Goal: Task Accomplishment & Management: Complete application form

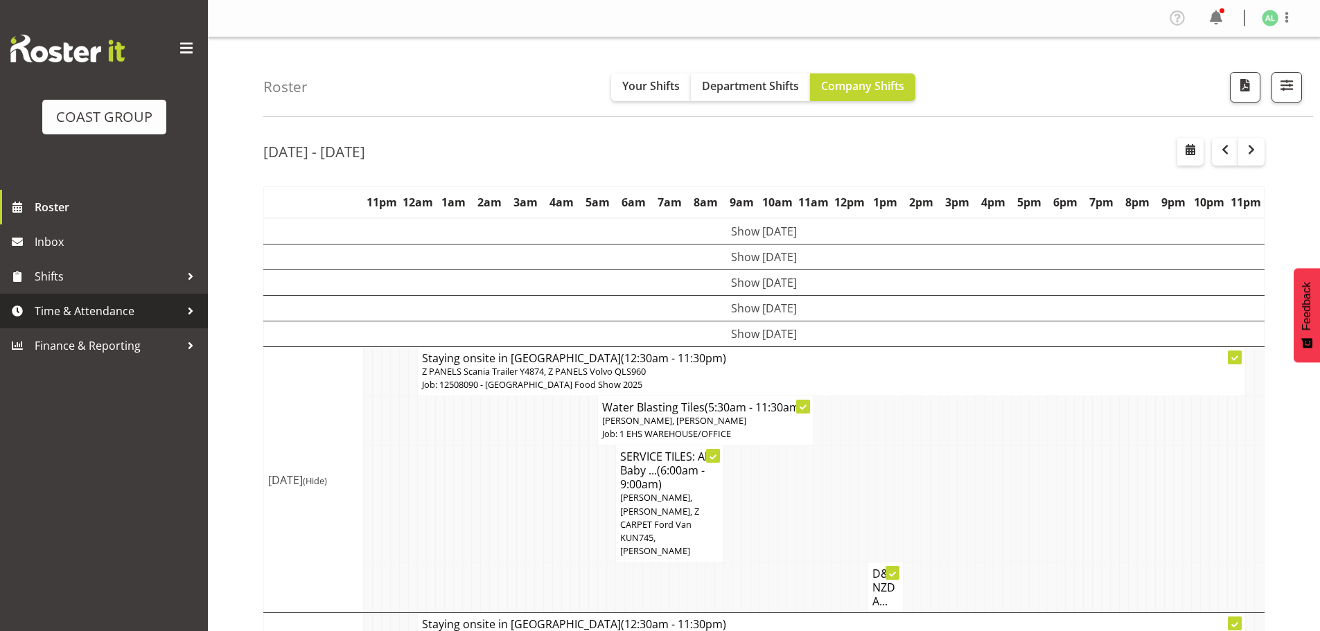
click at [87, 313] on span "Time & Attendance" at bounding box center [108, 311] width 146 height 21
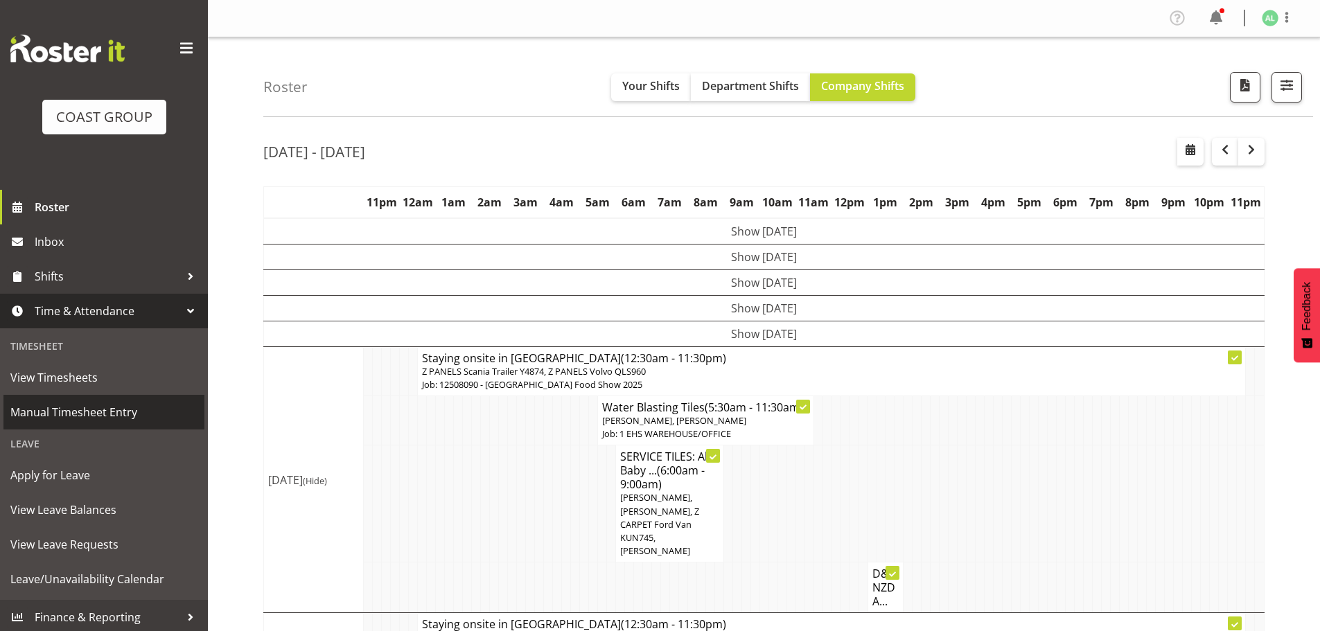
click at [76, 416] on span "Manual Timesheet Entry" at bounding box center [103, 412] width 187 height 21
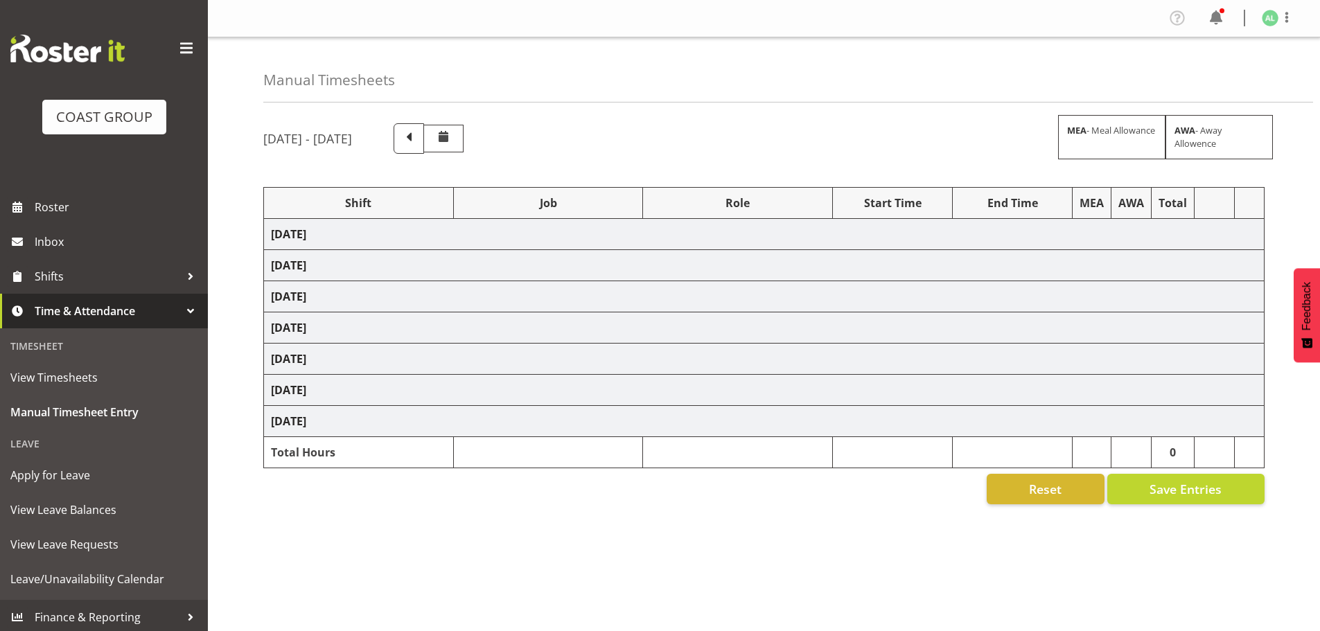
select select "10290"
select select "9033"
select select "10268"
select select "8653"
select select "9932"
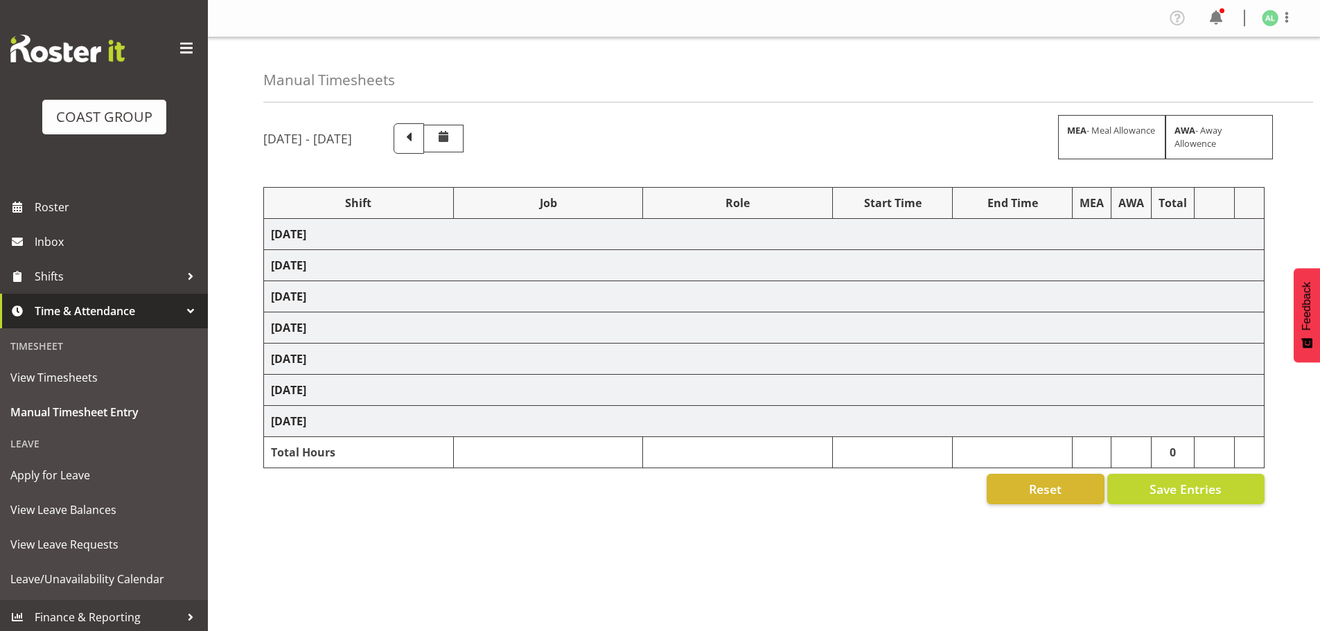
select select "10251"
select select "9932"
select select "10251"
select select "10496"
select select "10251"
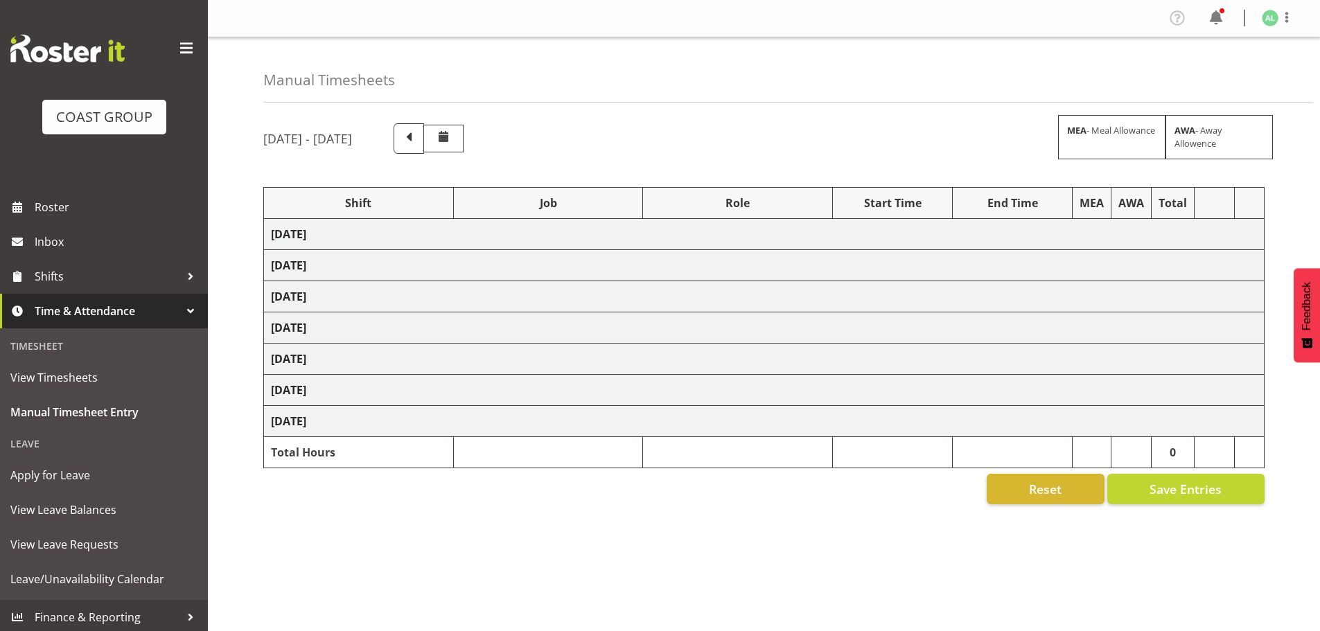
select select "10496"
select select "9033"
select select "9932"
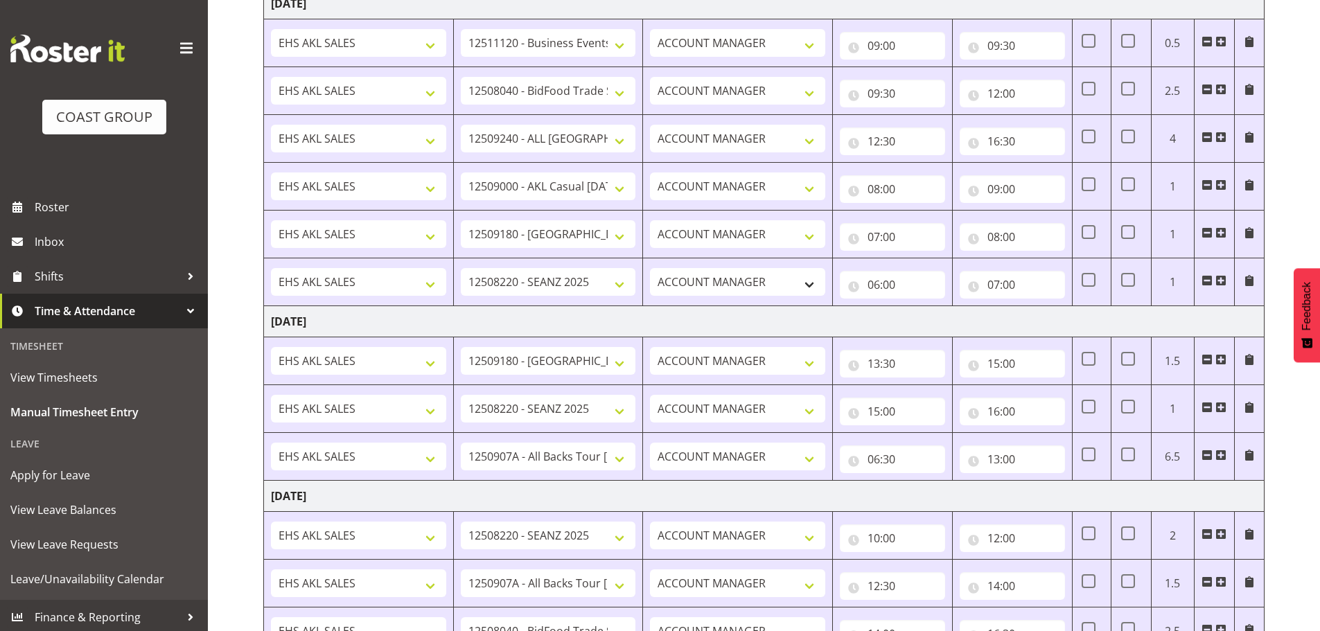
scroll to position [462, 0]
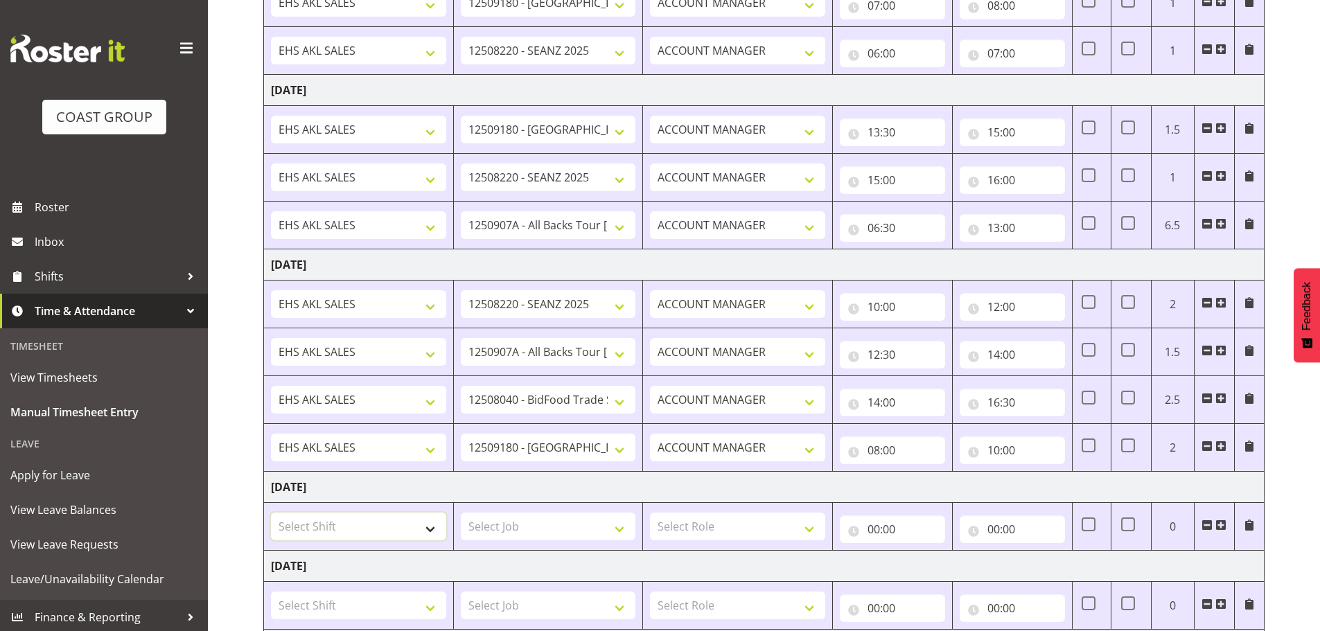
click at [358, 531] on select "Select Shift EHS AKL SALES EHS [PERSON_NAME] Hours EHS [PERSON_NAME] Hours Stri…" at bounding box center [358, 527] width 175 height 28
select select "1327"
click at [271, 513] on select "Select Shift EHS AKL SALES EHS [PERSON_NAME] Hours EHS [PERSON_NAME] Hours Stri…" at bounding box center [358, 527] width 175 height 28
click at [511, 533] on select "Select Job 1 Carlton Events 1 [PERSON_NAME][GEOGRAPHIC_DATA] 1 [PERSON_NAME][GE…" at bounding box center [548, 527] width 175 height 28
select select "10243"
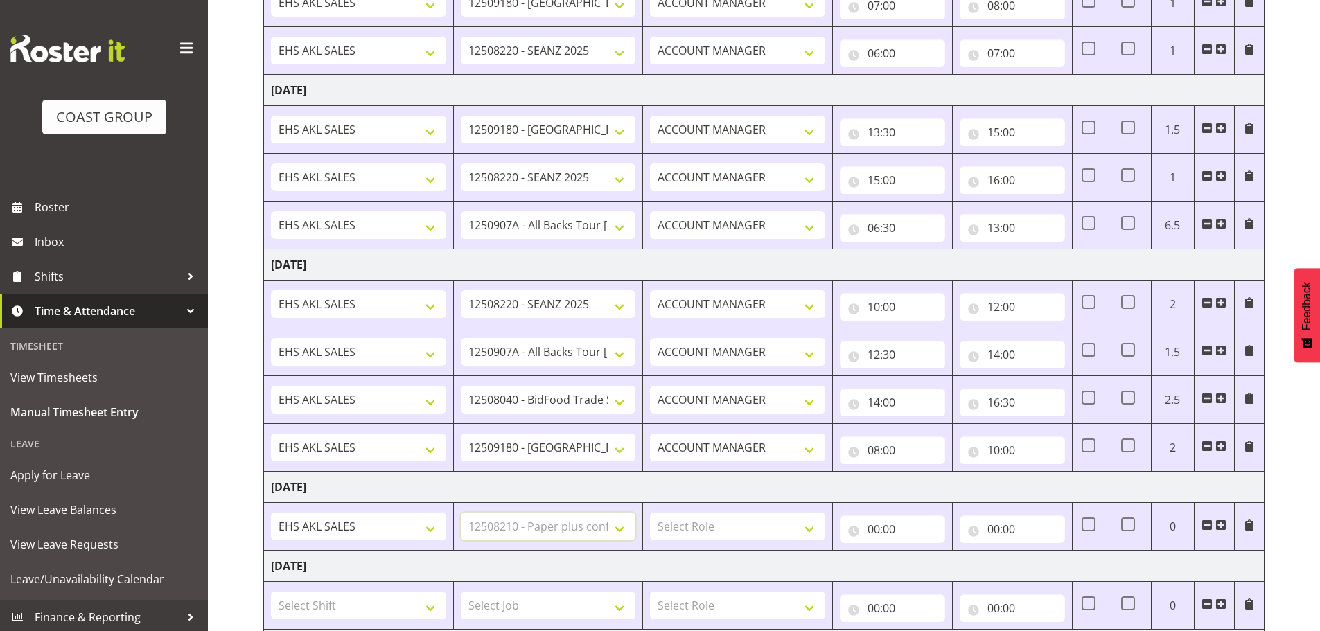
click at [461, 513] on select "Select Job 1 Carlton Events 1 [PERSON_NAME][GEOGRAPHIC_DATA] 1 [PERSON_NAME][GE…" at bounding box center [548, 527] width 175 height 28
click at [714, 521] on select "Select Role ACCOUNT MANAGER Account Manager" at bounding box center [737, 527] width 175 height 28
select select "197"
click at [650, 513] on select "Select Role ACCOUNT MANAGER Account Manager" at bounding box center [737, 527] width 175 height 28
click at [874, 531] on input "00:00" at bounding box center [892, 530] width 105 height 28
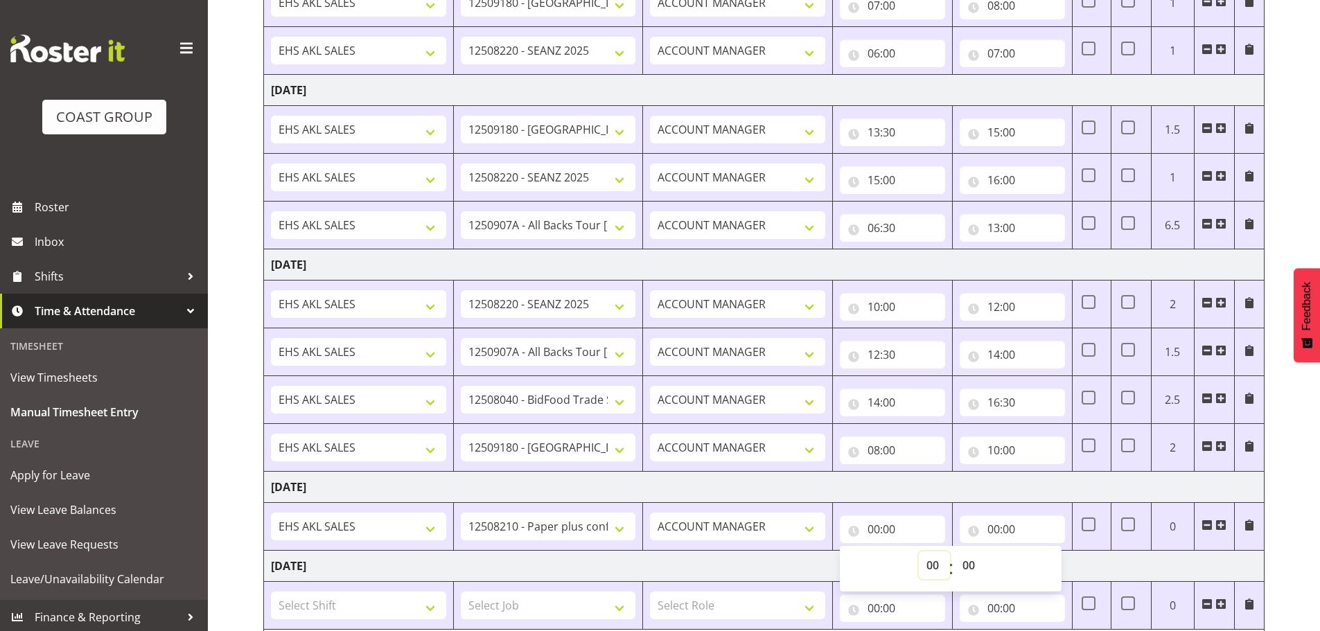
click at [933, 564] on select "00 01 02 03 04 05 06 07 08 09 10 11 12 13 14 15 16 17 18 19 20 21 22 23" at bounding box center [934, 566] width 31 height 28
select select "10"
click at [919, 552] on select "00 01 02 03 04 05 06 07 08 09 10 11 12 13 14 15 16 17 18 19 20 21 22 23" at bounding box center [934, 566] width 31 height 28
type input "10:00"
click at [1001, 531] on input "00:00" at bounding box center [1012, 530] width 105 height 28
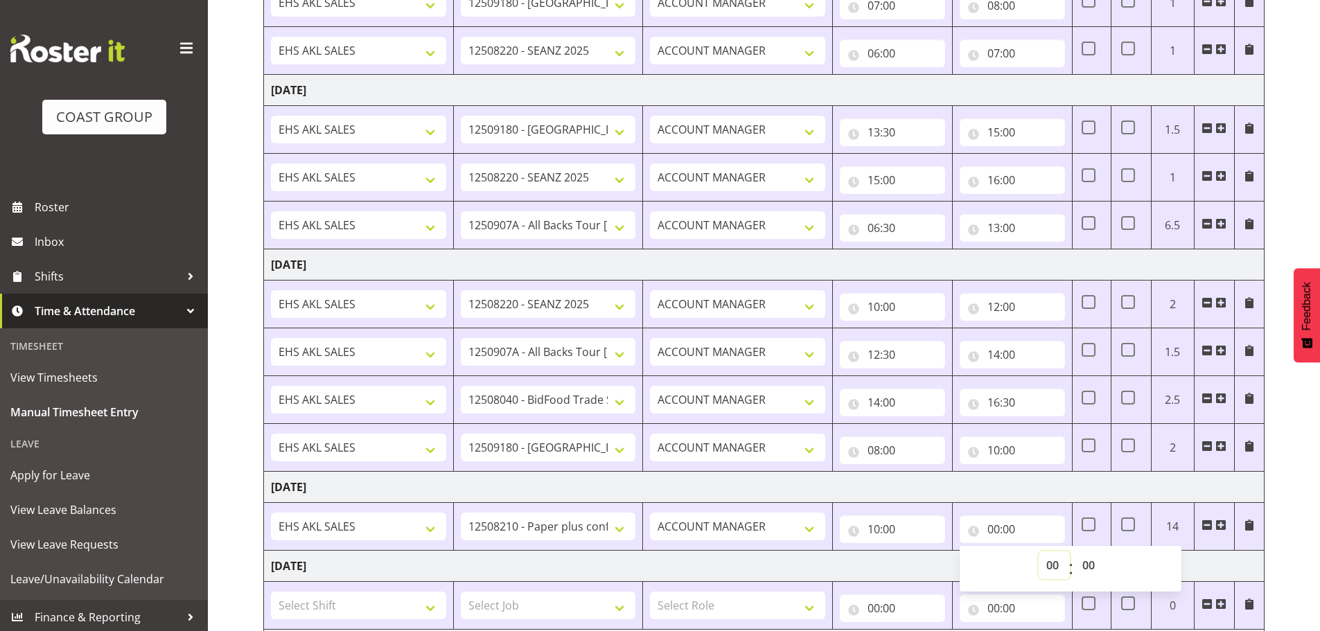
click at [1055, 566] on select "00 01 02 03 04 05 06 07 08 09 10 11 12 13 14 15 16 17 18 19 20 21 22 23" at bounding box center [1054, 566] width 31 height 28
select select "11"
click at [1039, 552] on select "00 01 02 03 04 05 06 07 08 09 10 11 12 13 14 15 16 17 18 19 20 21 22 23" at bounding box center [1054, 566] width 31 height 28
type input "11:00"
click at [1208, 524] on span at bounding box center [1206, 525] width 11 height 11
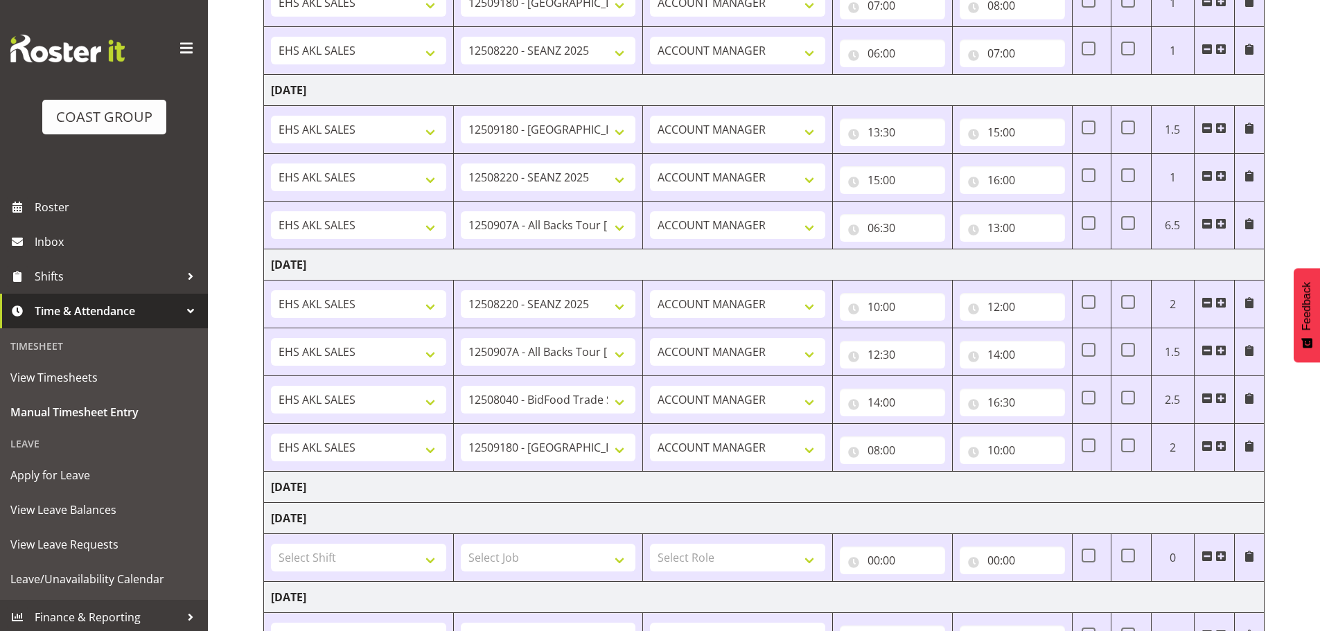
click at [449, 493] on td "[DATE]" at bounding box center [764, 487] width 1001 height 31
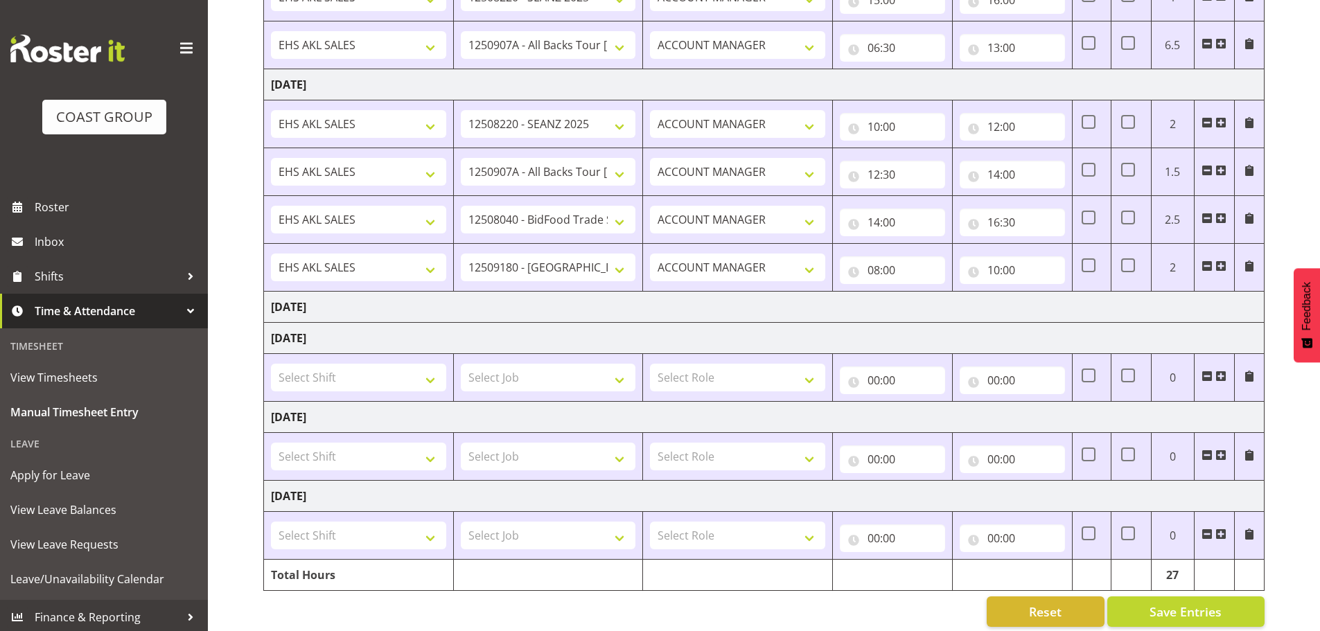
scroll to position [659, 0]
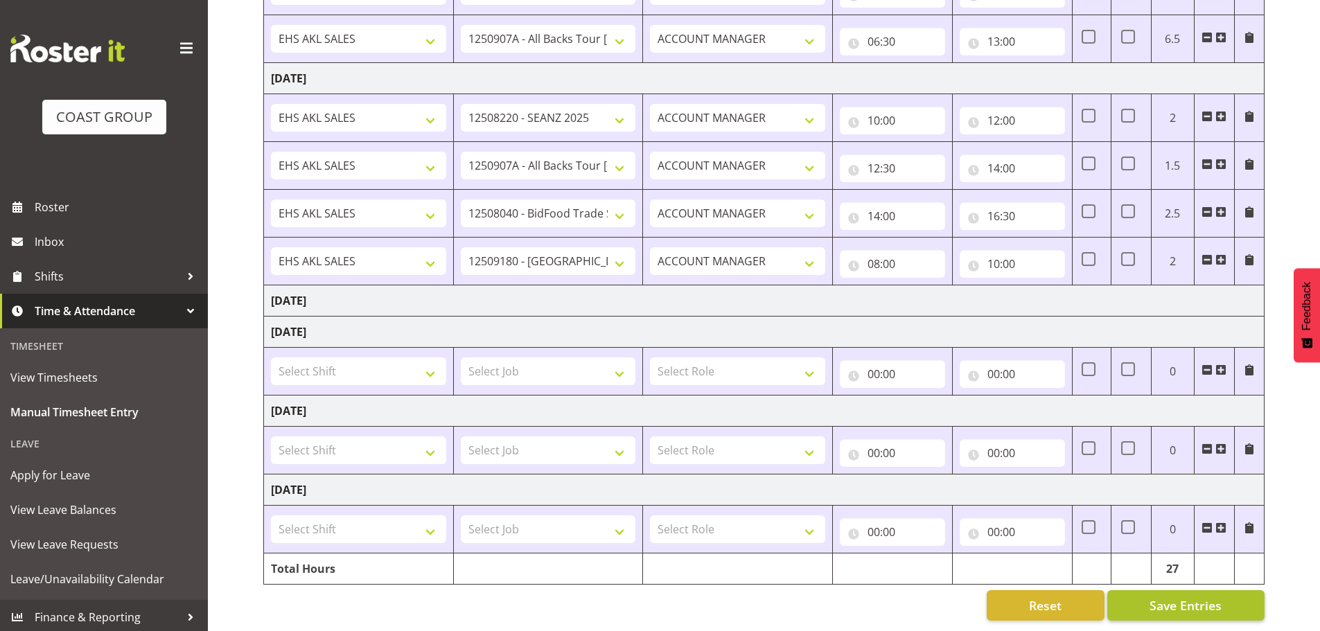
click at [1144, 592] on button "Save Entries" at bounding box center [1185, 605] width 157 height 30
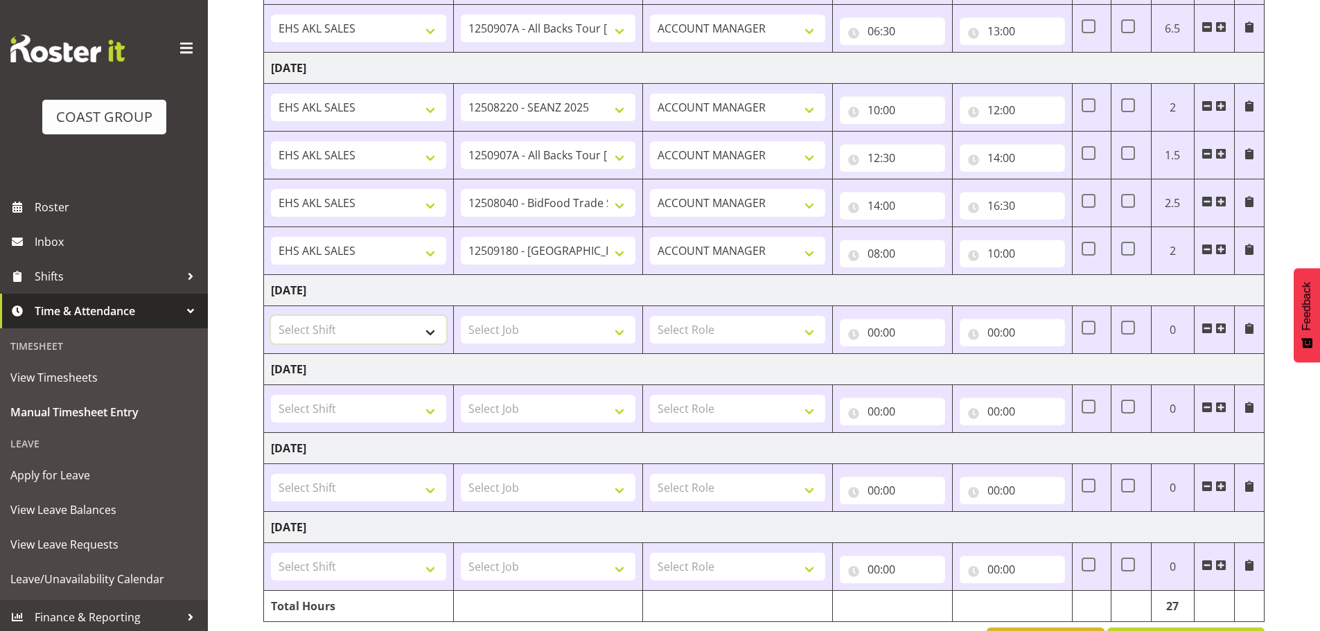
click at [296, 328] on select "Select Shift EHS AKL SALES EHS [PERSON_NAME] Hours EHS [PERSON_NAME] Hours Stri…" at bounding box center [358, 330] width 175 height 28
select select "1327"
click at [271, 316] on select "Select Shift EHS AKL SALES EHS [PERSON_NAME] Hours EHS [PERSON_NAME] Hours Stri…" at bounding box center [358, 330] width 175 height 28
click at [500, 337] on select "Select Job 1 Carlton Events 1 [PERSON_NAME][GEOGRAPHIC_DATA] 1 [PERSON_NAME][GE…" at bounding box center [548, 330] width 175 height 28
click at [1222, 328] on span at bounding box center [1220, 328] width 11 height 11
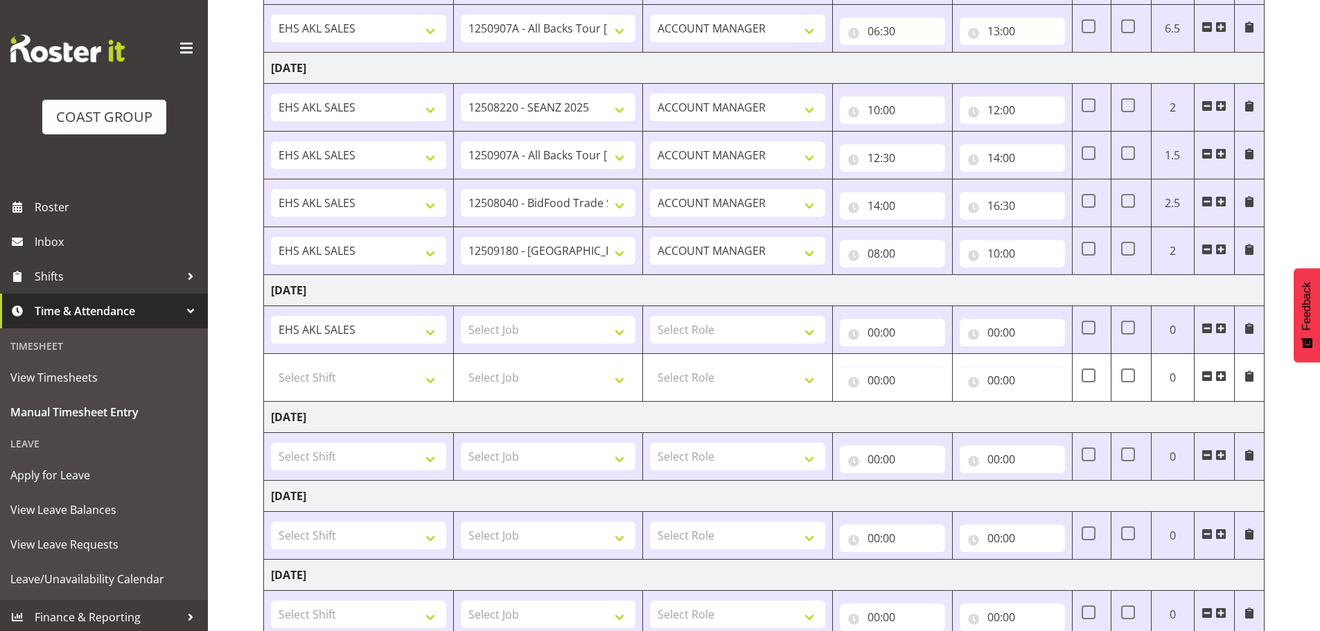
click at [1222, 327] on span at bounding box center [1220, 328] width 11 height 11
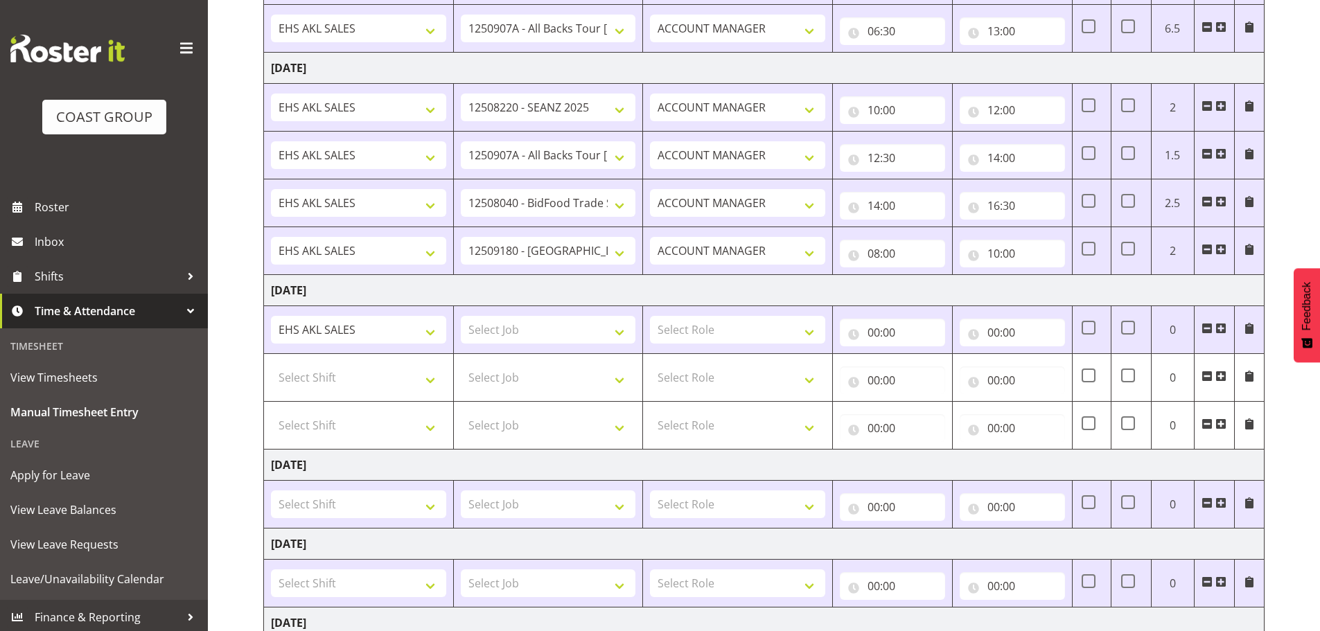
click at [1222, 327] on span at bounding box center [1220, 328] width 11 height 11
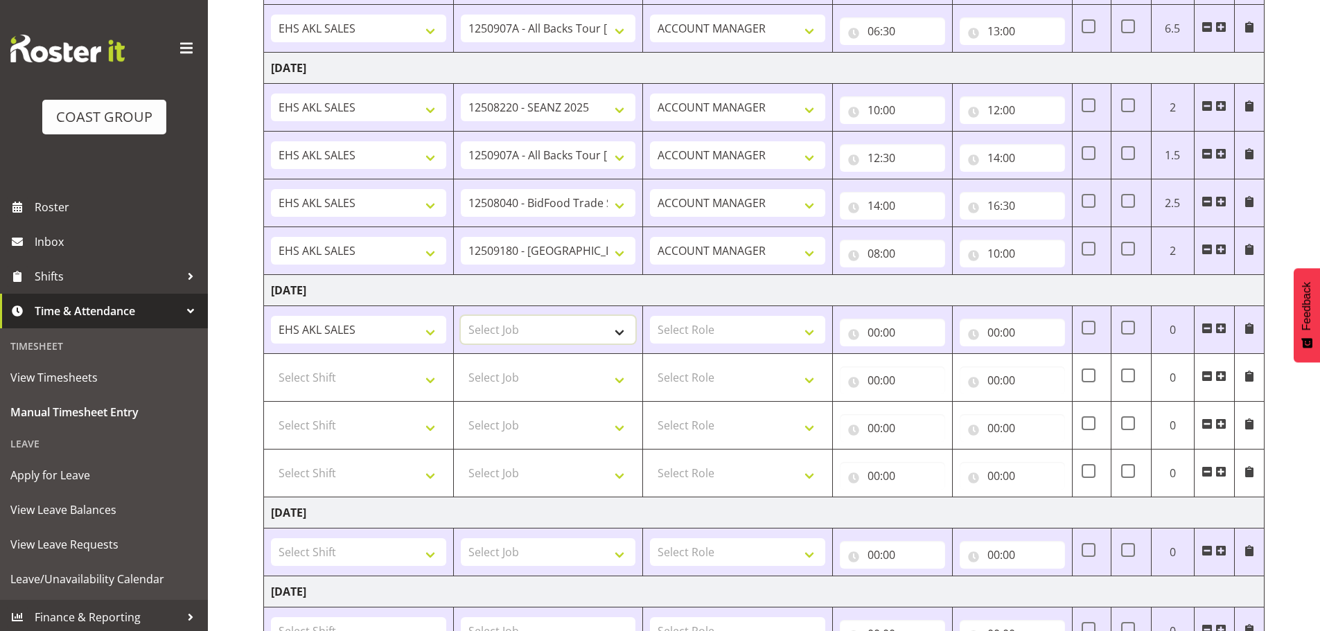
click at [521, 333] on select "Select Job 1 Carlton Events 1 [PERSON_NAME][GEOGRAPHIC_DATA] 1 [PERSON_NAME][GE…" at bounding box center [548, 330] width 175 height 28
select select "10243"
click at [461, 316] on select "Select Job 1 Carlton Events 1 [PERSON_NAME][GEOGRAPHIC_DATA] 1 [PERSON_NAME][GE…" at bounding box center [548, 330] width 175 height 28
click at [724, 337] on select "Select Role ACCOUNT MANAGER Account Manager" at bounding box center [737, 330] width 175 height 28
select select "197"
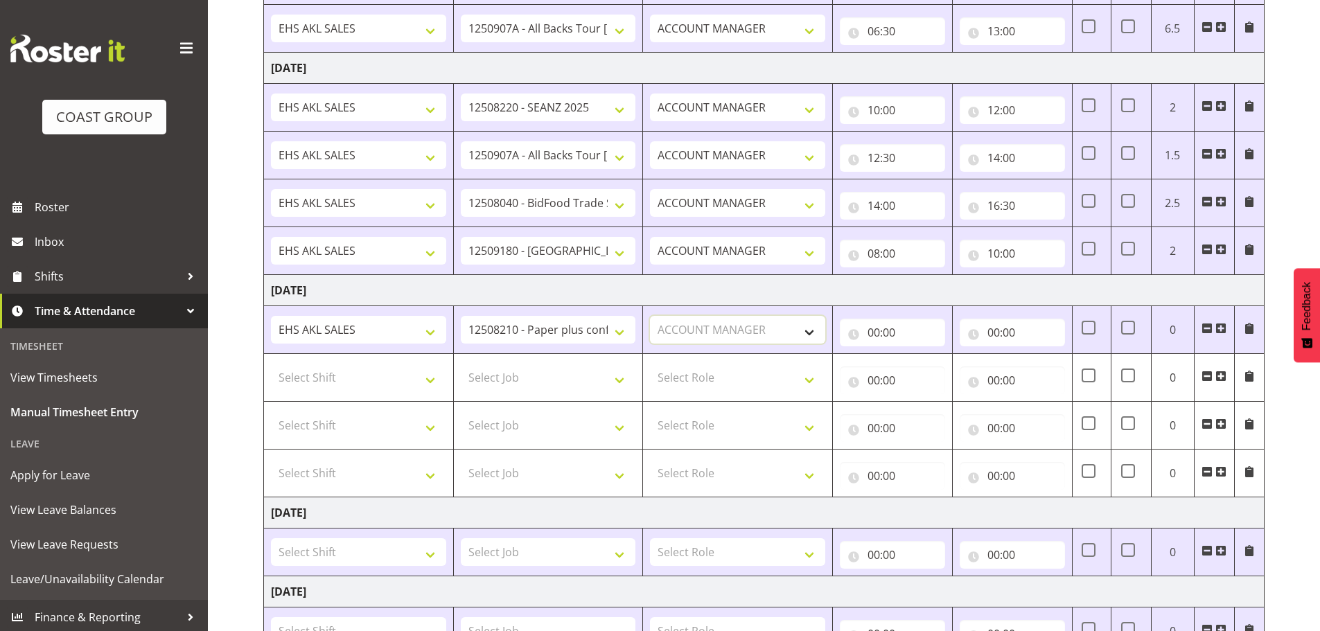
click at [650, 316] on select "Select Role ACCOUNT MANAGER Account Manager" at bounding box center [737, 330] width 175 height 28
click at [877, 330] on input "00:00" at bounding box center [892, 333] width 105 height 28
click at [928, 366] on select "00 01 02 03 04 05 06 07 08 09 10 11 12 13 14 15 16 17 18 19 20 21 22 23" at bounding box center [934, 369] width 31 height 28
select select "10"
click at [919, 355] on select "00 01 02 03 04 05 06 07 08 09 10 11 12 13 14 15 16 17 18 19 20 21 22 23" at bounding box center [934, 369] width 31 height 28
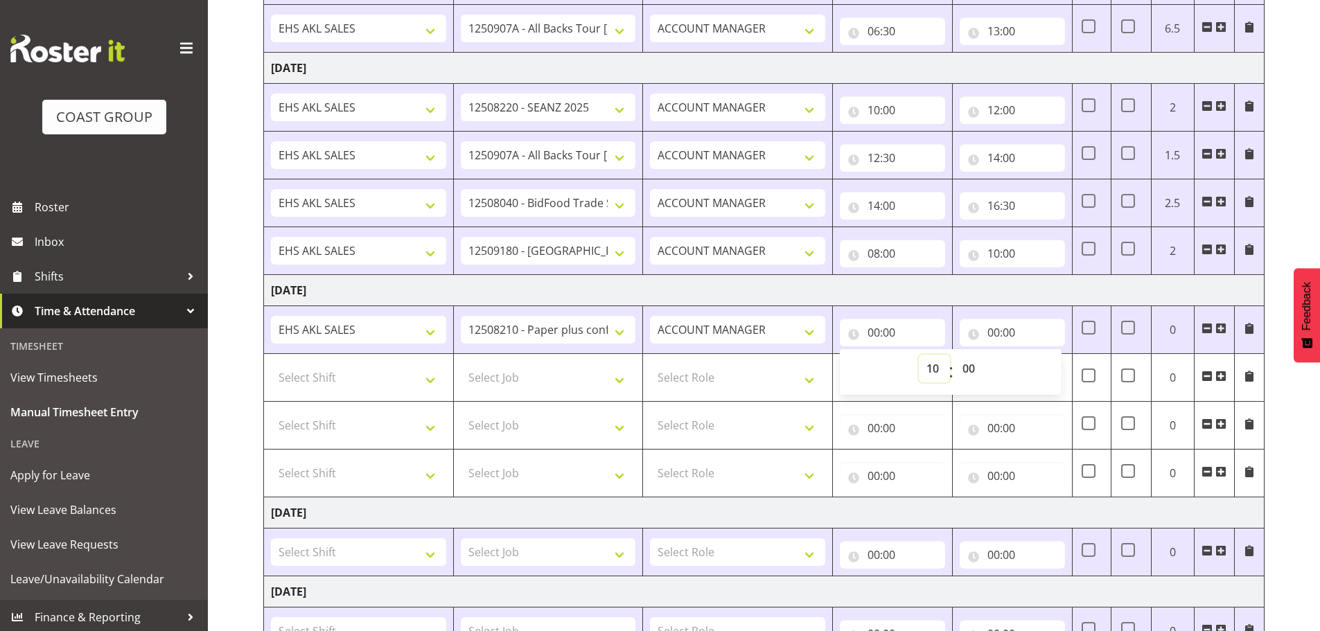
type input "10:00"
click at [992, 327] on input "00:00" at bounding box center [1012, 333] width 105 height 28
click at [1045, 358] on select "00 01 02 03 04 05 06 07 08 09 10 11 12 13 14 15 16 17 18 19 20 21 22 23" at bounding box center [1054, 369] width 31 height 28
select select "11"
click at [1039, 355] on select "00 01 02 03 04 05 06 07 08 09 10 11 12 13 14 15 16 17 18 19 20 21 22 23" at bounding box center [1054, 369] width 31 height 28
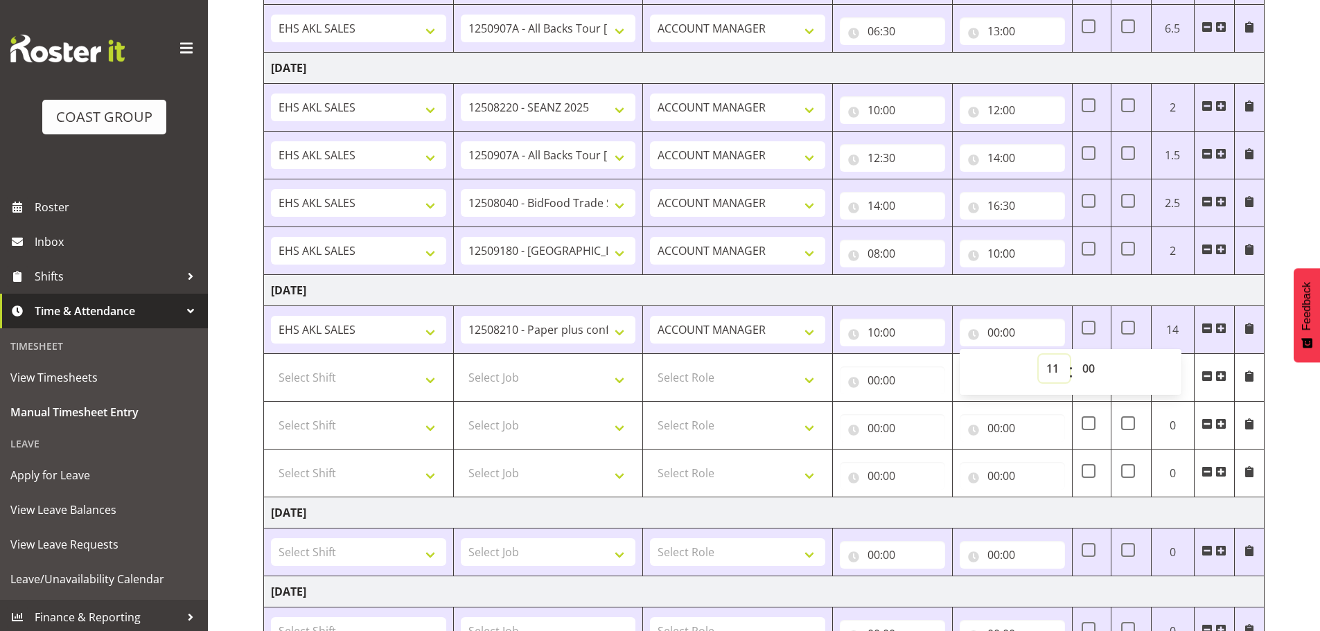
type input "11:00"
click at [344, 387] on select "Select Shift EHS AKL SALES EHS [PERSON_NAME] Hours EHS [PERSON_NAME] Hours Stri…" at bounding box center [358, 378] width 175 height 28
select select "1327"
click at [271, 364] on select "Select Shift EHS AKL SALES EHS [PERSON_NAME] Hours EHS [PERSON_NAME] Hours Stri…" at bounding box center [358, 378] width 175 height 28
click at [479, 380] on select "Select Job 1 Carlton Events 1 [PERSON_NAME][GEOGRAPHIC_DATA] 1 [PERSON_NAME][GE…" at bounding box center [548, 378] width 175 height 28
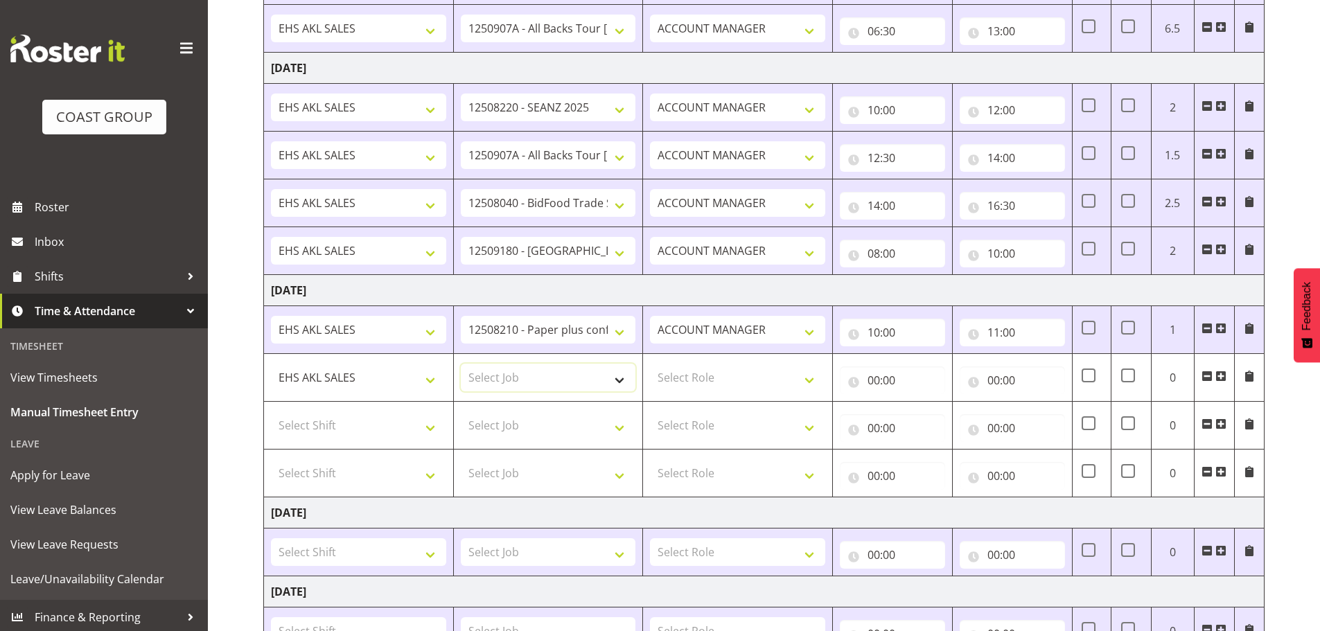
select select "10251"
click at [461, 364] on select "Select Job 1 Carlton Events 1 [PERSON_NAME][GEOGRAPHIC_DATA] 1 [PERSON_NAME][GE…" at bounding box center [548, 378] width 175 height 28
click at [699, 378] on select "Select Role ACCOUNT MANAGER Account Manager" at bounding box center [737, 378] width 175 height 28
select select "197"
click at [650, 364] on select "Select Role ACCOUNT MANAGER Account Manager" at bounding box center [737, 378] width 175 height 28
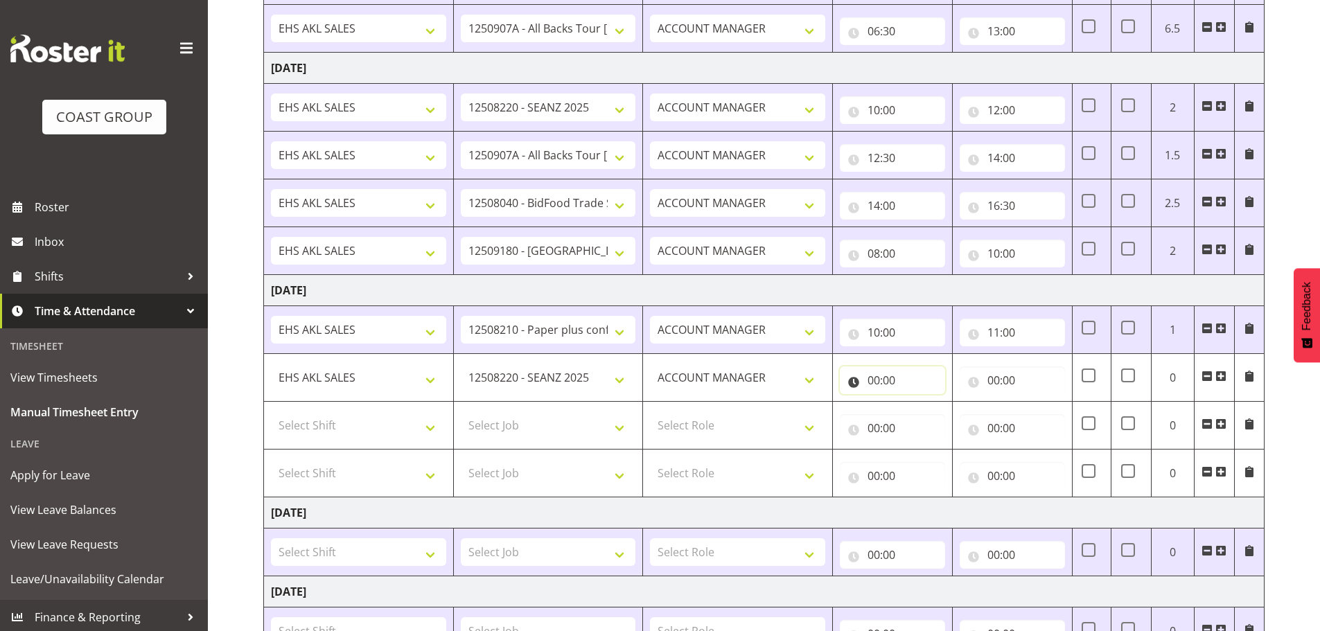
click at [895, 391] on input "00:00" at bounding box center [892, 381] width 105 height 28
click at [927, 421] on select "00 01 02 03 04 05 06 07 08 09 10 11 12 13 14 15 16 17 18 19 20 21 22 23" at bounding box center [934, 417] width 31 height 28
select select "11"
click at [919, 403] on select "00 01 02 03 04 05 06 07 08 09 10 11 12 13 14 15 16 17 18 19 20 21 22 23" at bounding box center [934, 417] width 31 height 28
type input "11:00"
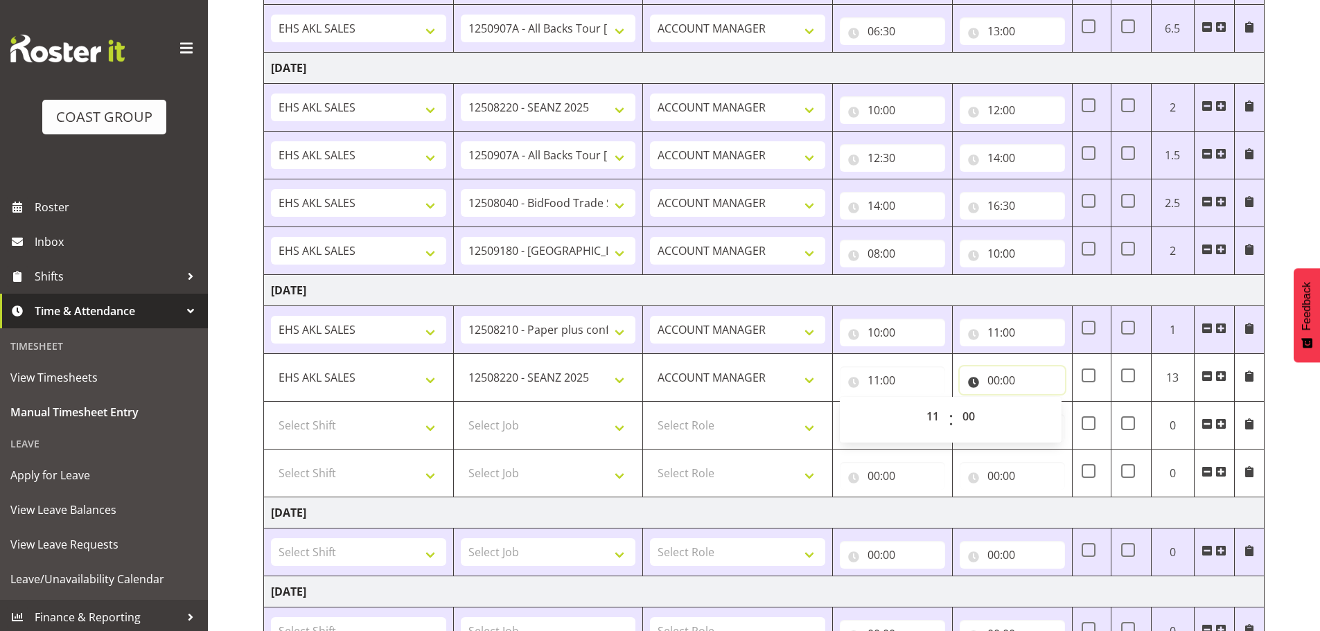
click at [997, 379] on input "00:00" at bounding box center [1012, 381] width 105 height 28
click at [1048, 419] on select "00 01 02 03 04 05 06 07 08 09 10 11 12 13 14 15 16 17 18 19 20 21 22 23" at bounding box center [1054, 417] width 31 height 28
select select "12"
click at [1039, 403] on select "00 01 02 03 04 05 06 07 08 09 10 11 12 13 14 15 16 17 18 19 20 21 22 23" at bounding box center [1054, 417] width 31 height 28
type input "12:00"
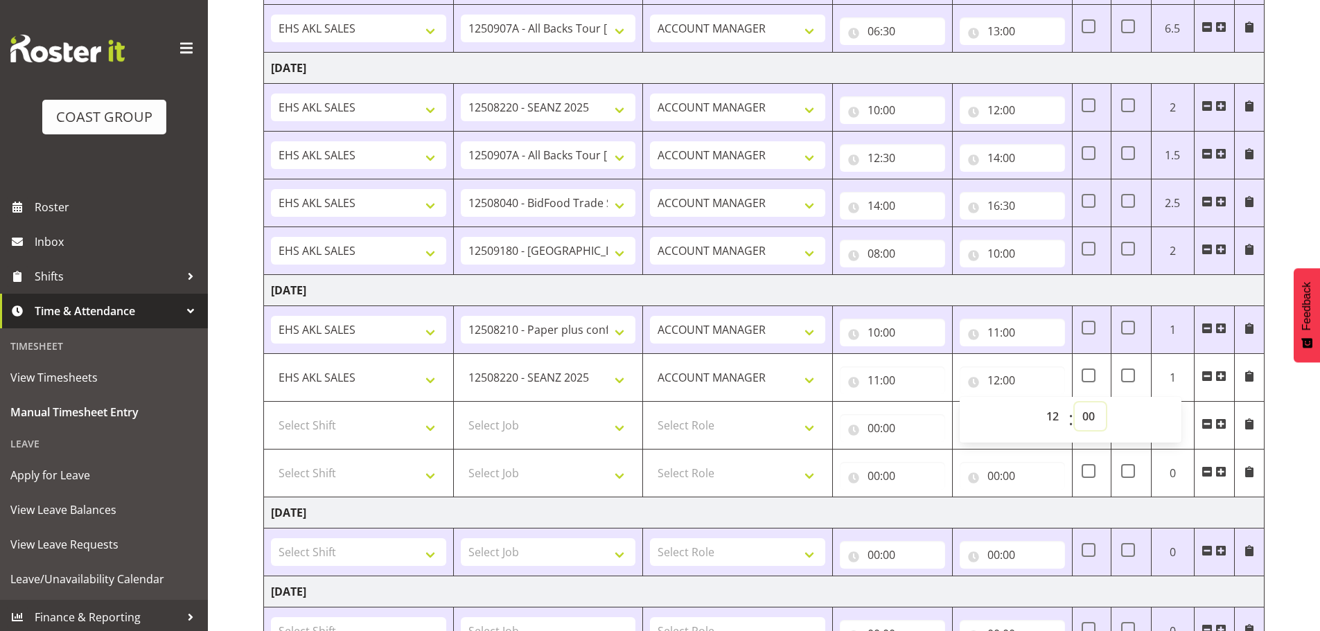
click at [1094, 423] on select "00 01 02 03 04 05 06 07 08 09 10 11 12 13 14 15 16 17 18 19 20 21 22 23 24 25 2…" at bounding box center [1090, 417] width 31 height 28
select select "30"
click at [1075, 403] on select "00 01 02 03 04 05 06 07 08 09 10 11 12 13 14 15 16 17 18 19 20 21 22 23 24 25 2…" at bounding box center [1090, 417] width 31 height 28
type input "12:30"
click at [1255, 392] on td at bounding box center [1249, 378] width 30 height 48
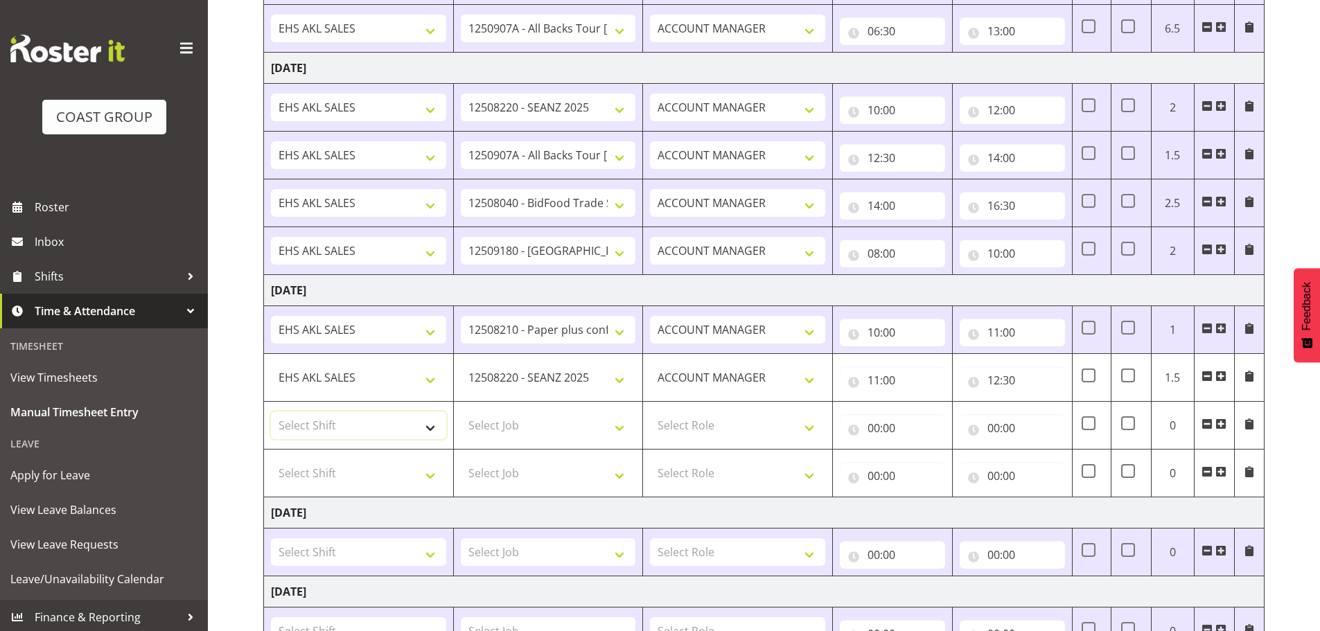
click at [356, 422] on select "Select Shift EHS AKL SALES EHS [PERSON_NAME] Hours EHS [PERSON_NAME] Hours Stri…" at bounding box center [358, 426] width 175 height 28
select select "1327"
click at [271, 412] on select "Select Shift EHS AKL SALES EHS [PERSON_NAME] Hours EHS [PERSON_NAME] Hours Stri…" at bounding box center [358, 426] width 175 height 28
click at [527, 429] on select "Select Job 1 Carlton Events 1 [PERSON_NAME][GEOGRAPHIC_DATA] 1 [PERSON_NAME][GE…" at bounding box center [548, 426] width 175 height 28
select select "9932"
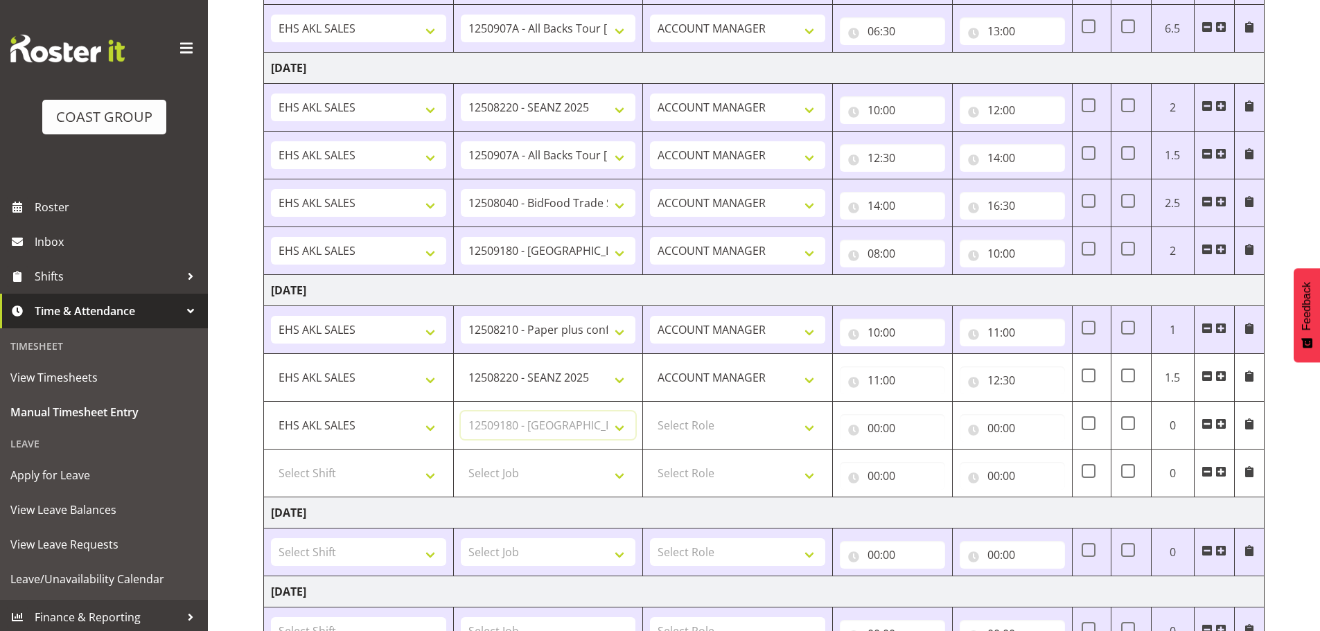
click at [461, 412] on select "Select Job 1 Carlton Events 1 [PERSON_NAME][GEOGRAPHIC_DATA] 1 [PERSON_NAME][GE…" at bounding box center [548, 426] width 175 height 28
click at [712, 429] on select "Select Role ACCOUNT MANAGER Account Manager" at bounding box center [737, 426] width 175 height 28
select select "197"
click at [650, 412] on select "Select Role ACCOUNT MANAGER Account Manager" at bounding box center [737, 426] width 175 height 28
click at [881, 429] on input "00:00" at bounding box center [892, 428] width 105 height 28
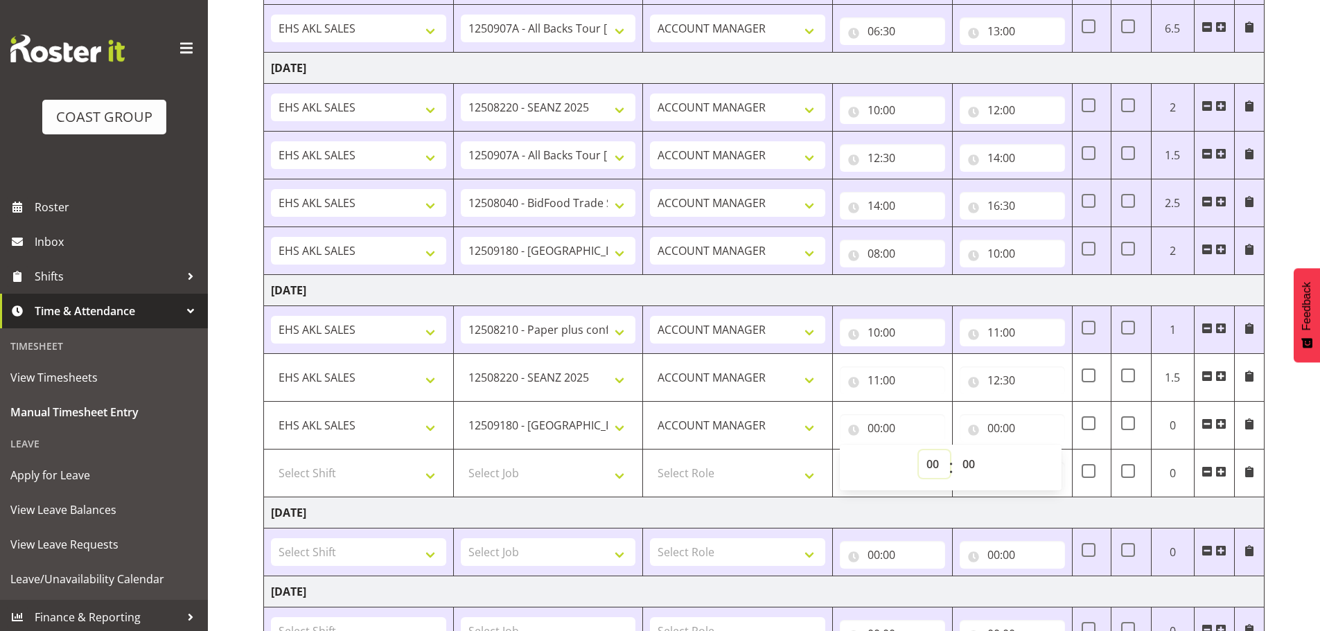
click at [931, 459] on select "00 01 02 03 04 05 06 07 08 09 10 11 12 13 14 15 16 17 18 19 20 21 22 23" at bounding box center [934, 464] width 31 height 28
select select "12"
click at [919, 450] on select "00 01 02 03 04 05 06 07 08 09 10 11 12 13 14 15 16 17 18 19 20 21 22 23" at bounding box center [934, 464] width 31 height 28
type input "12:00"
click at [972, 458] on select "00 01 02 03 04 05 06 07 08 09 10 11 12 13 14 15 16 17 18 19 20 21 22 23 24 25 2…" at bounding box center [970, 464] width 31 height 28
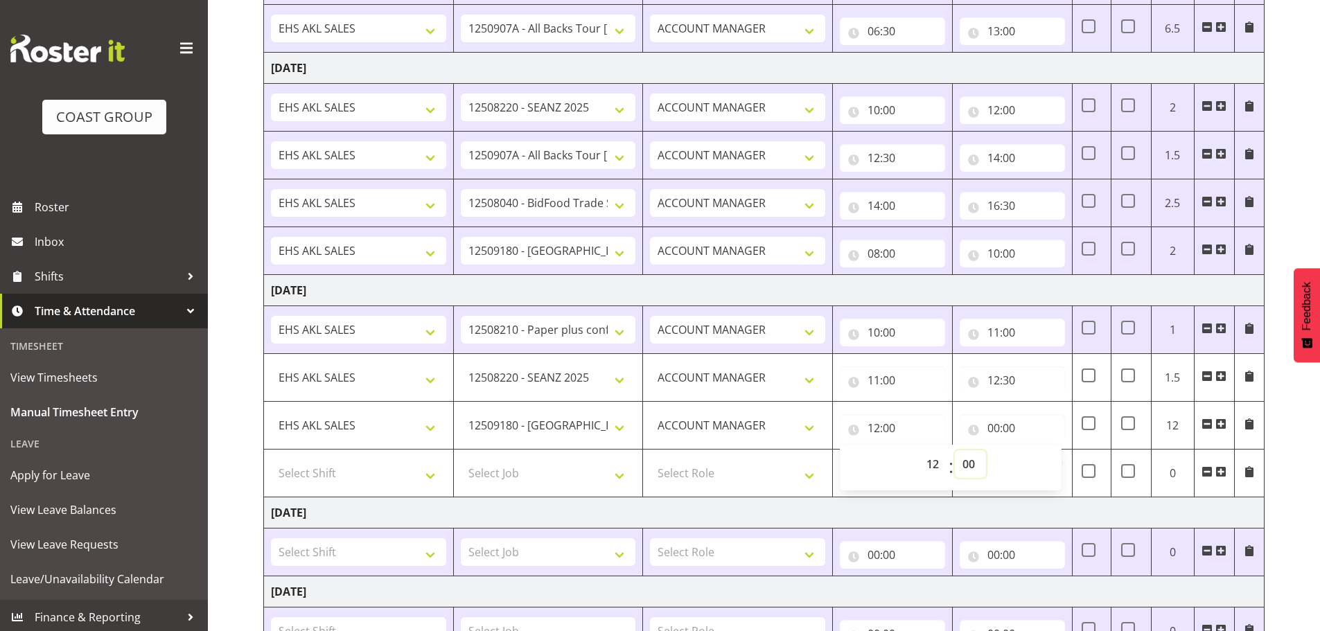
select select "30"
click at [955, 450] on select "00 01 02 03 04 05 06 07 08 09 10 11 12 13 14 15 16 17 18 19 20 21 22 23 24 25 2…" at bounding box center [970, 464] width 31 height 28
type input "12:30"
click at [992, 425] on input "00:00" at bounding box center [1012, 428] width 105 height 28
click at [1048, 464] on select "00 01 02 03 04 05 06 07 08 09 10 11 12 13 14 15 16 17 18 19 20 21 22 23" at bounding box center [1054, 464] width 31 height 28
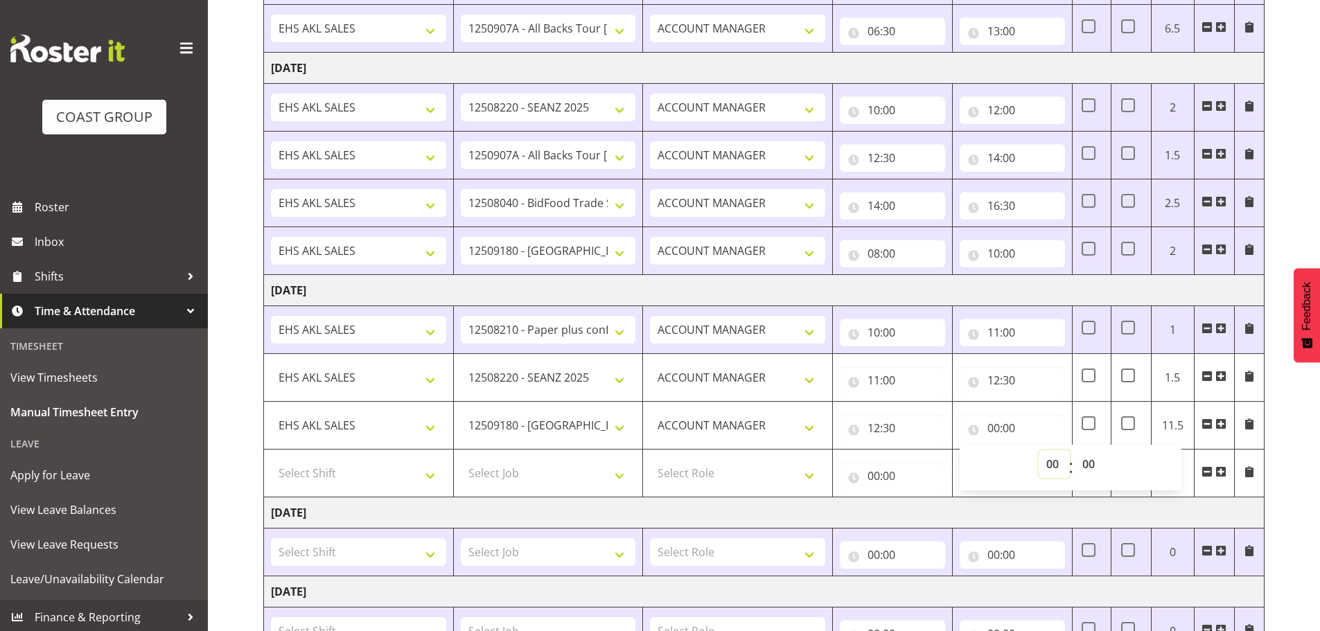
select select "15"
click at [1039, 450] on select "00 01 02 03 04 05 06 07 08 09 10 11 12 13 14 15 16 17 18 19 20 21 22 23" at bounding box center [1054, 464] width 31 height 28
type input "15:00"
click at [1092, 464] on select "00 01 02 03 04 05 06 07 08 09 10 11 12 13 14 15 16 17 18 19 20 21 22 23 24 25 2…" at bounding box center [1090, 464] width 31 height 28
select select "30"
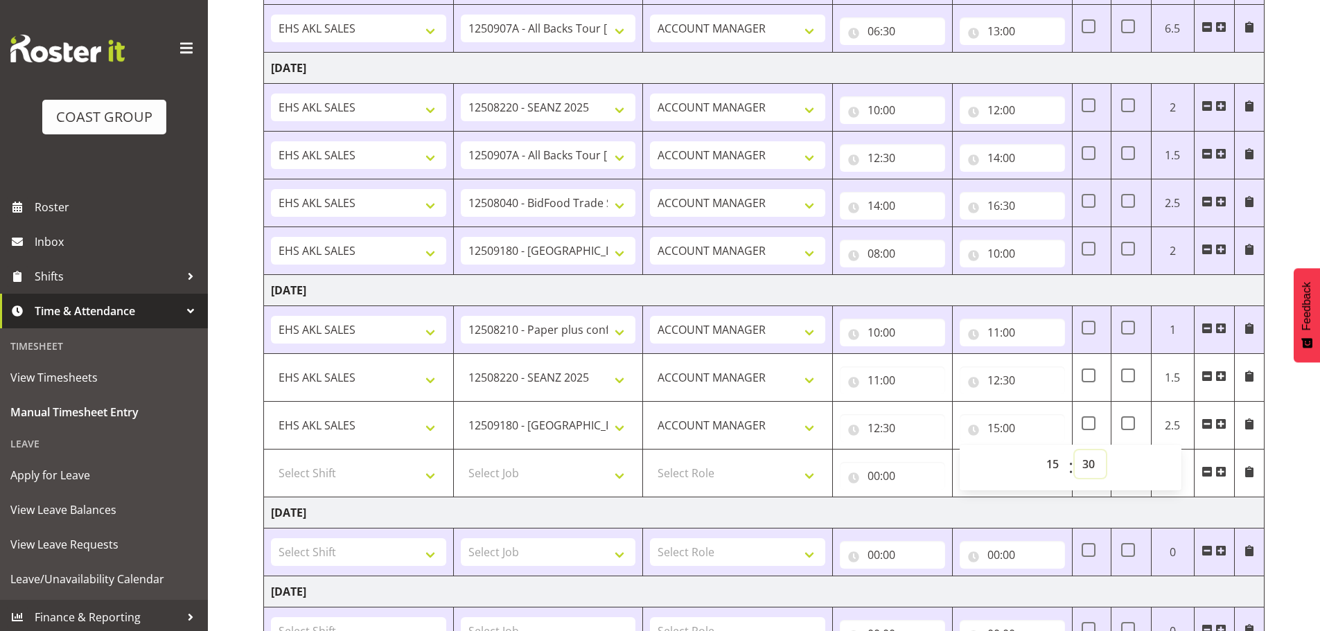
click at [1075, 450] on select "00 01 02 03 04 05 06 07 08 09 10 11 12 13 14 15 16 17 18 19 20 21 22 23 24 25 2…" at bounding box center [1090, 464] width 31 height 28
type input "15:30"
click at [306, 473] on select "Select Shift EHS AKL SALES EHS [PERSON_NAME] Hours EHS [PERSON_NAME] Hours Stri…" at bounding box center [358, 473] width 175 height 28
select select "1327"
click at [271, 459] on select "Select Shift EHS AKL SALES EHS [PERSON_NAME] Hours EHS [PERSON_NAME] Hours Stri…" at bounding box center [358, 473] width 175 height 28
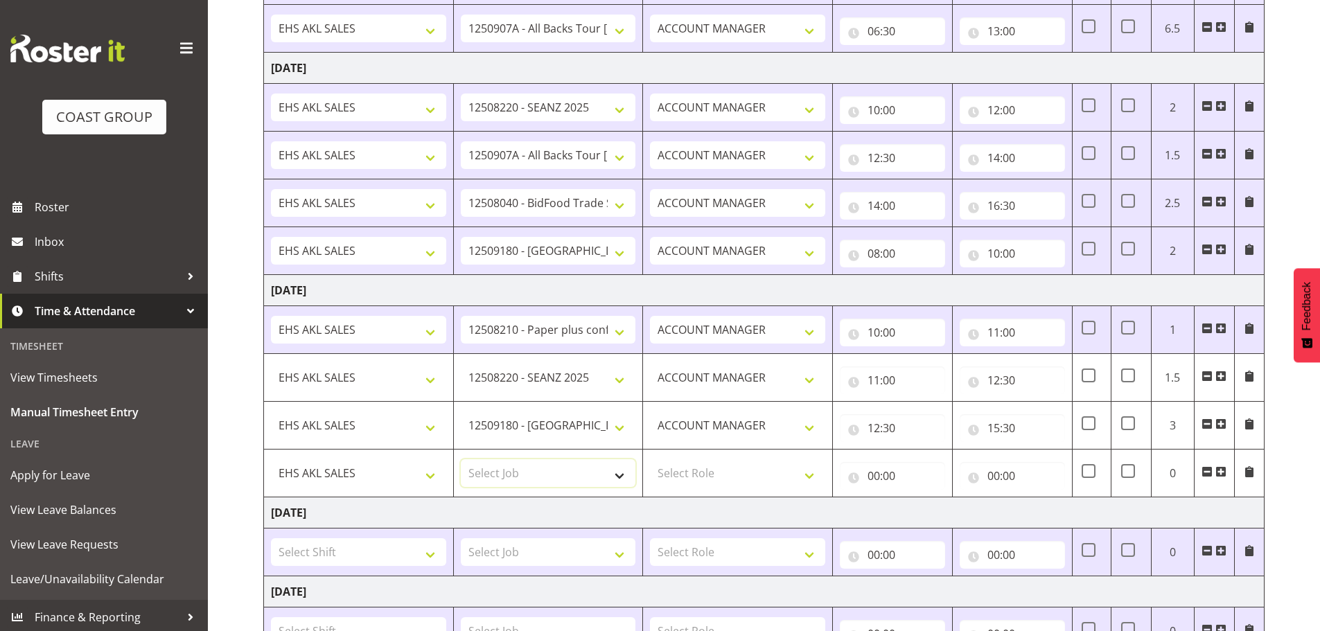
click at [509, 471] on select "Select Job 1 Carlton Events 1 [PERSON_NAME][GEOGRAPHIC_DATA] 1 [PERSON_NAME][GE…" at bounding box center [548, 473] width 175 height 28
select select "10496"
click at [461, 459] on select "Select Job 1 Carlton Events 1 [PERSON_NAME][GEOGRAPHIC_DATA] 1 [PERSON_NAME][GE…" at bounding box center [548, 473] width 175 height 28
click at [691, 468] on select "Select Role ACCOUNT MANAGER Account Manager" at bounding box center [737, 473] width 175 height 28
select select "197"
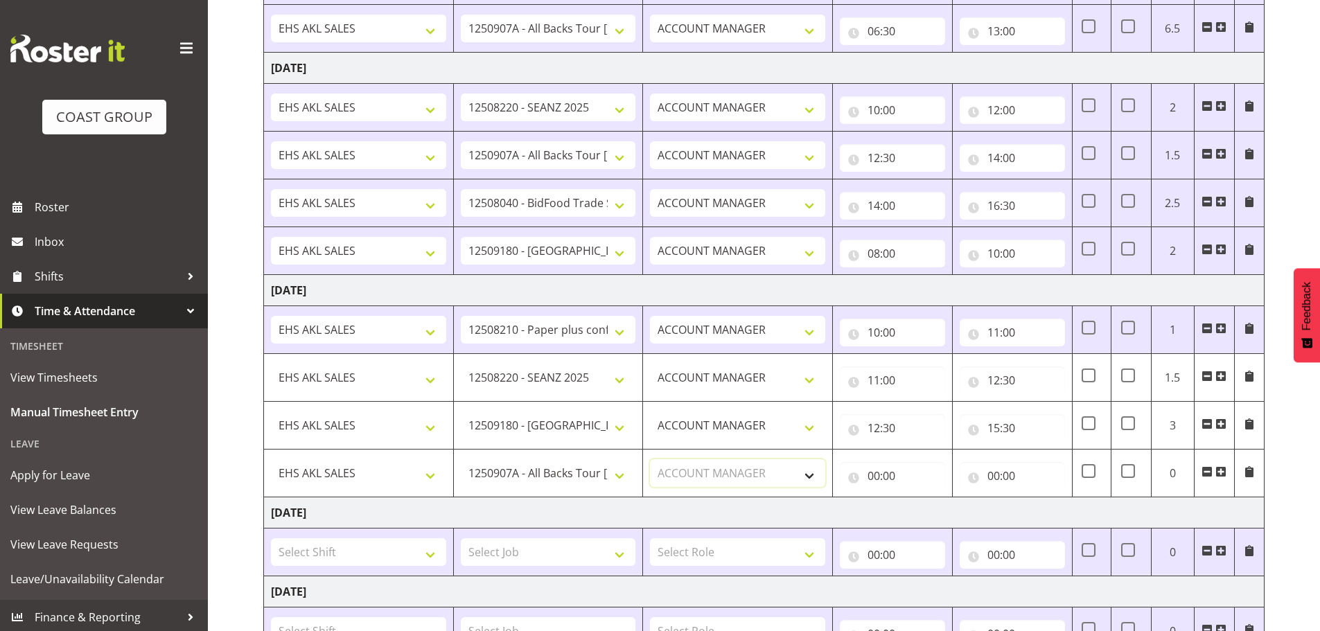
click at [650, 459] on select "Select Role ACCOUNT MANAGER Account Manager" at bounding box center [737, 473] width 175 height 28
click at [882, 475] on input "00:00" at bounding box center [892, 476] width 105 height 28
click at [928, 508] on select "00 01 02 03 04 05 06 07 08 09 10 11 12 13 14 15 16 17 18 19 20 21 22 23" at bounding box center [934, 512] width 31 height 28
select select "15"
click at [919, 498] on select "00 01 02 03 04 05 06 07 08 09 10 11 12 13 14 15 16 17 18 19 20 21 22 23" at bounding box center [934, 512] width 31 height 28
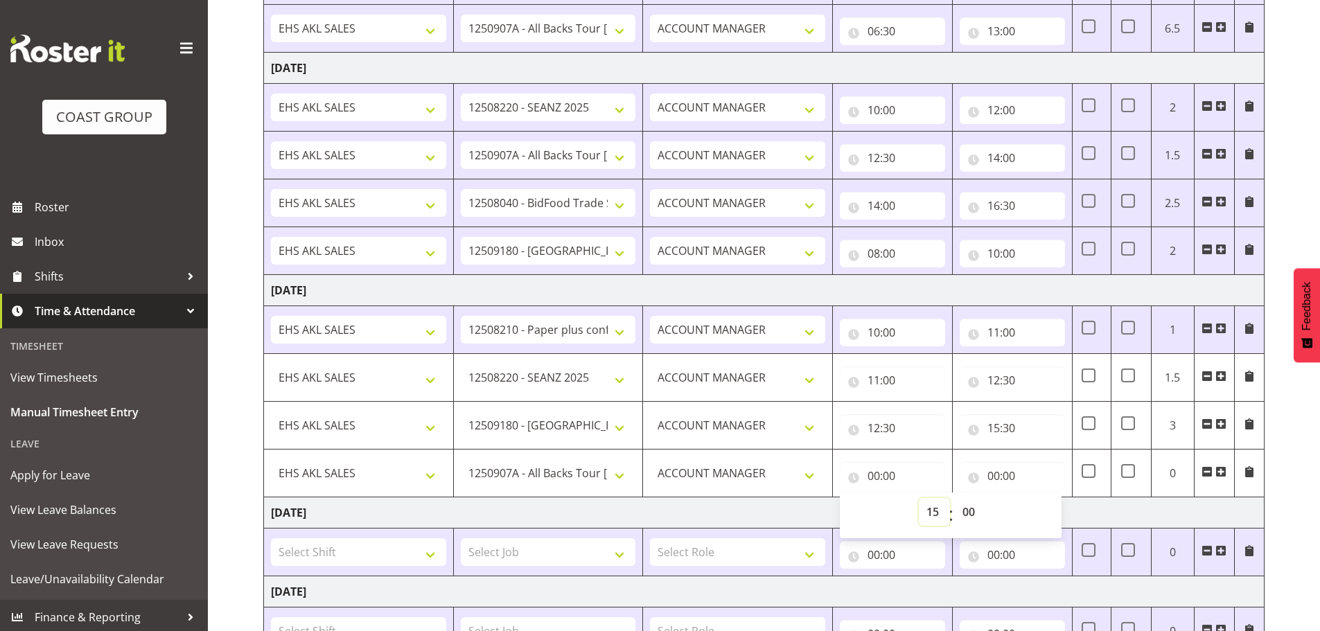
type input "15:00"
click at [967, 511] on select "00 01 02 03 04 05 06 07 08 09 10 11 12 13 14 15 16 17 18 19 20 21 22 23 24 25 2…" at bounding box center [970, 512] width 31 height 28
select select "30"
click at [955, 498] on select "00 01 02 03 04 05 06 07 08 09 10 11 12 13 14 15 16 17 18 19 20 21 22 23 24 25 2…" at bounding box center [970, 512] width 31 height 28
type input "15:30"
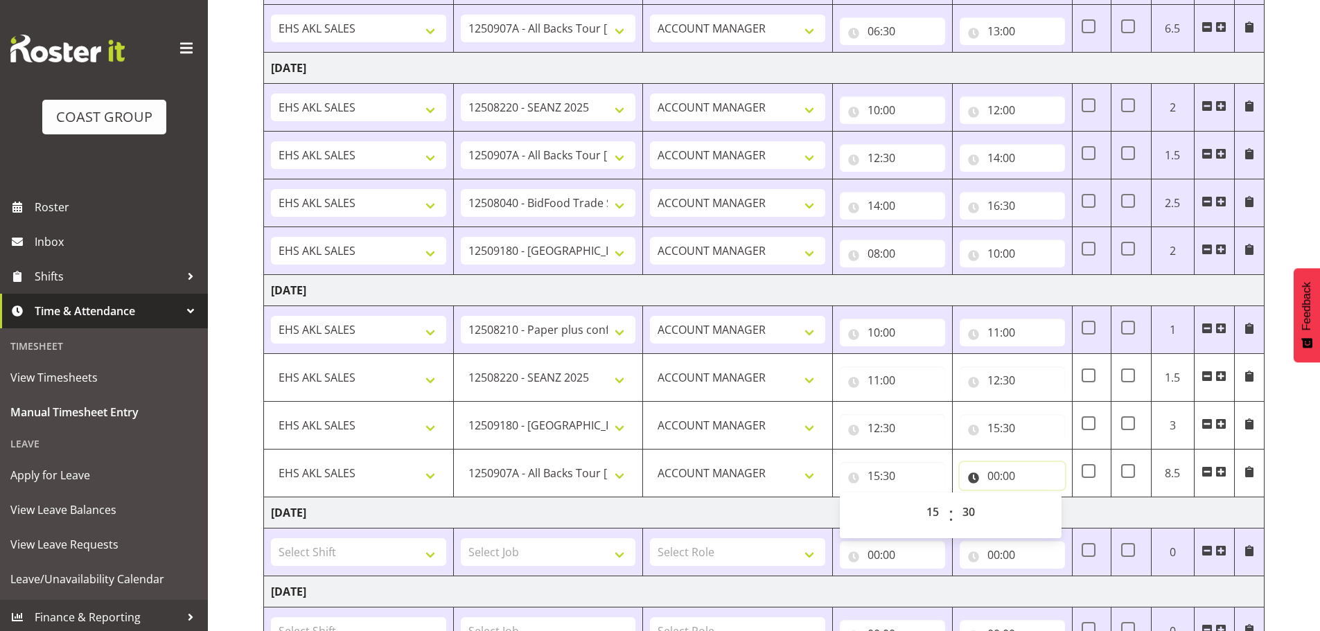
click at [1000, 476] on input "00:00" at bounding box center [1012, 476] width 105 height 28
click at [1050, 510] on select "00 01 02 03 04 05 06 07 08 09 10 11 12 13 14 15 16 17 18 19 20 21 22 23" at bounding box center [1054, 512] width 31 height 28
select select "17"
click at [1039, 498] on select "00 01 02 03 04 05 06 07 08 09 10 11 12 13 14 15 16 17 18 19 20 21 22 23" at bounding box center [1054, 512] width 31 height 28
type input "17:00"
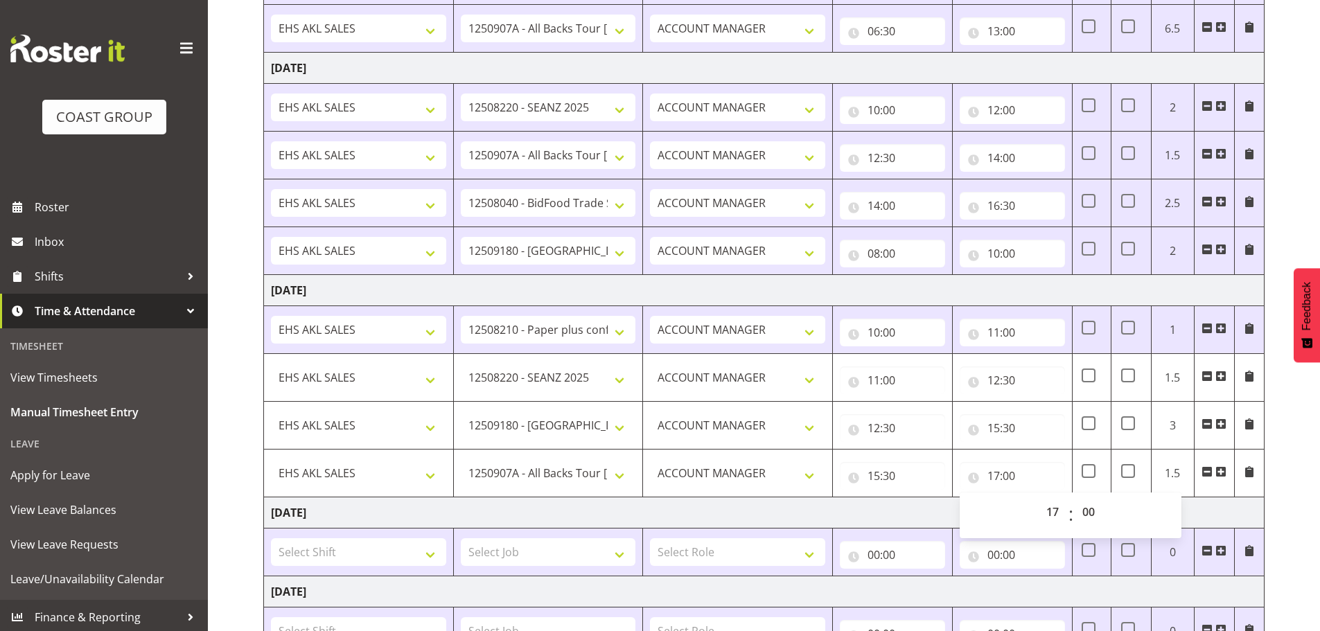
click at [825, 511] on td "[DATE]" at bounding box center [764, 513] width 1001 height 31
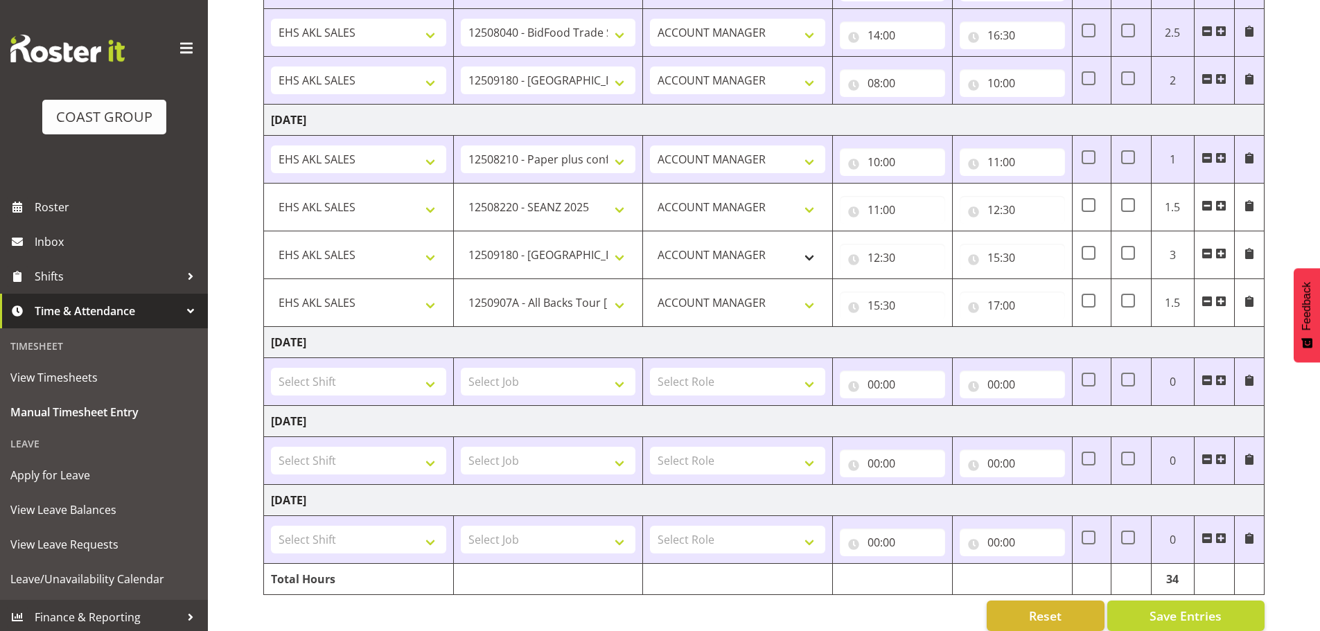
scroll to position [850, 0]
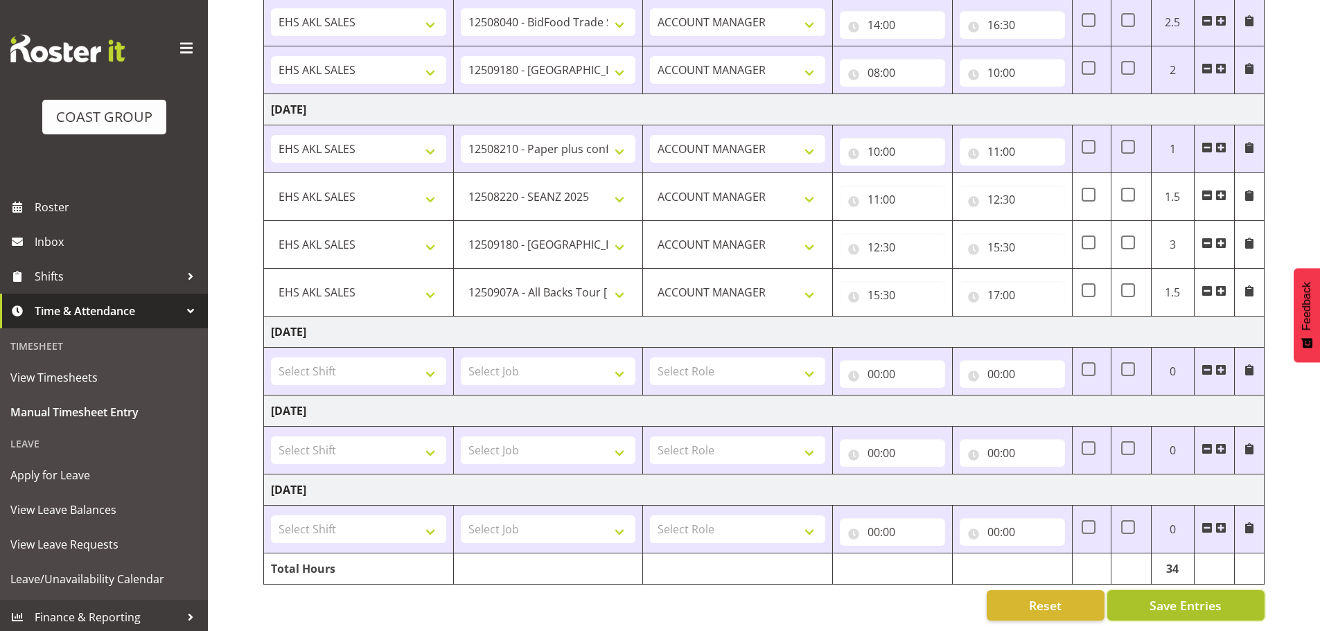
click at [1139, 594] on button "Save Entries" at bounding box center [1185, 605] width 157 height 30
select select "10251"
type input "11:00"
type input "12:30"
select select "9932"
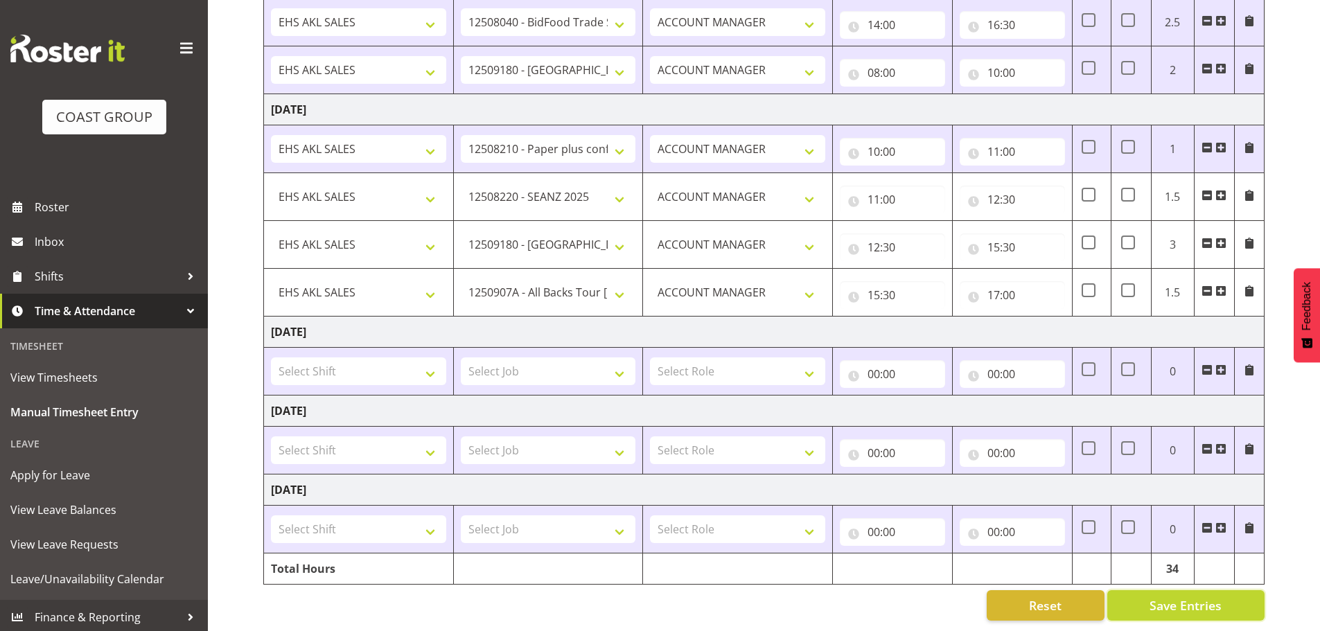
type input "12:30"
type input "15:30"
select select "10496"
type input "15:30"
type input "17:00"
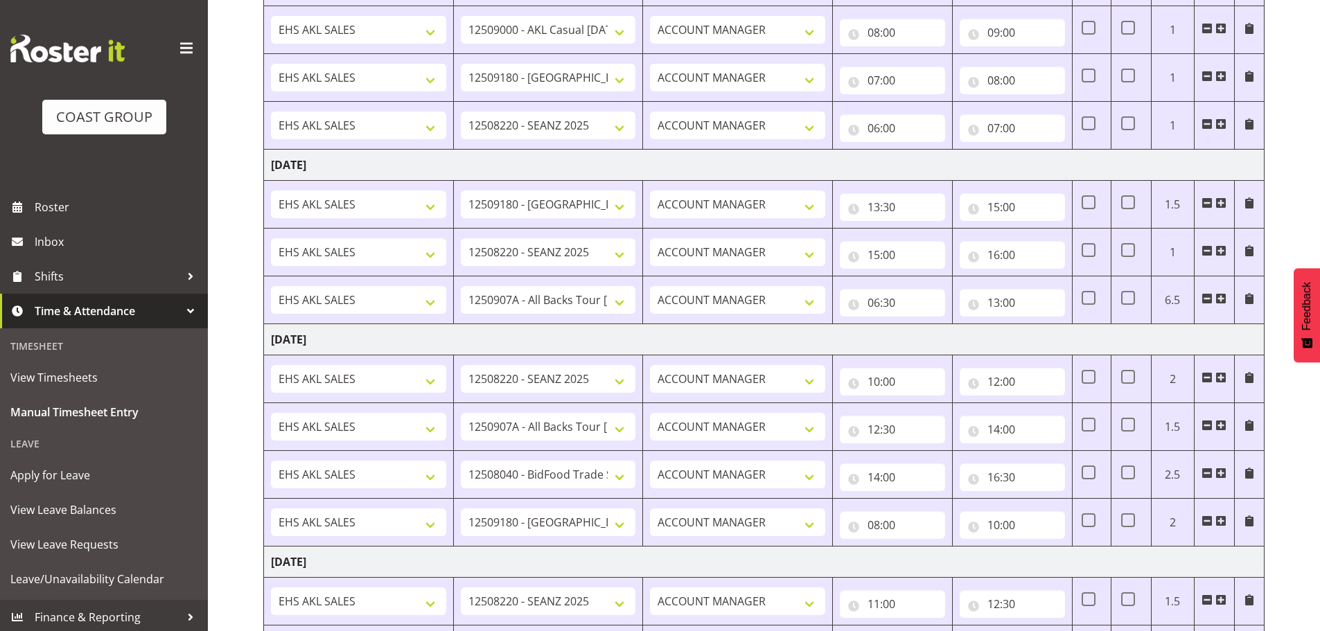
scroll to position [340, 0]
